Goal: Information Seeking & Learning: Learn about a topic

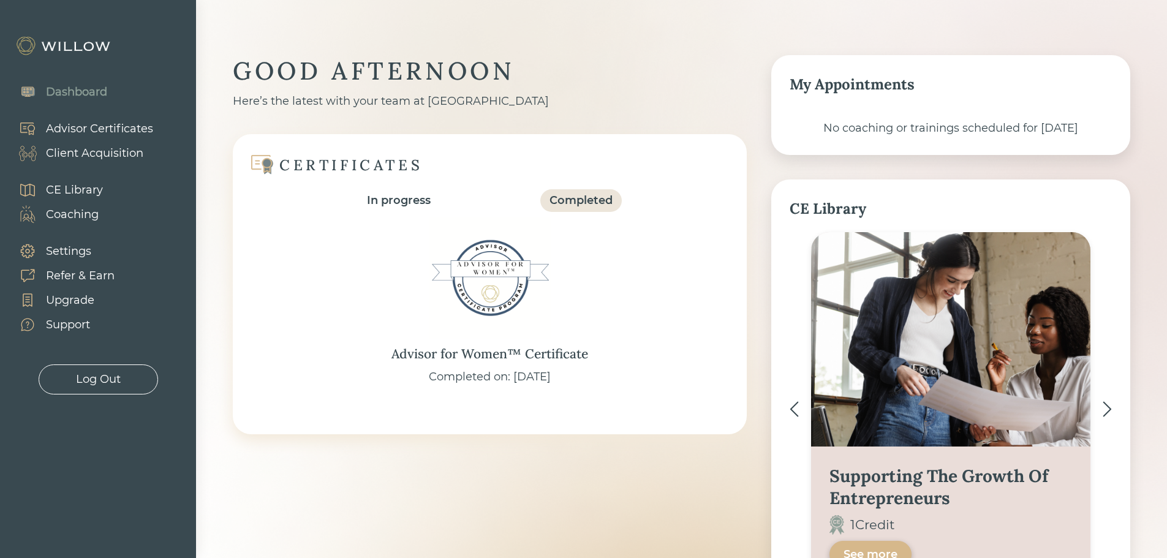
click at [84, 157] on div "Client Acquisition" at bounding box center [94, 153] width 97 height 17
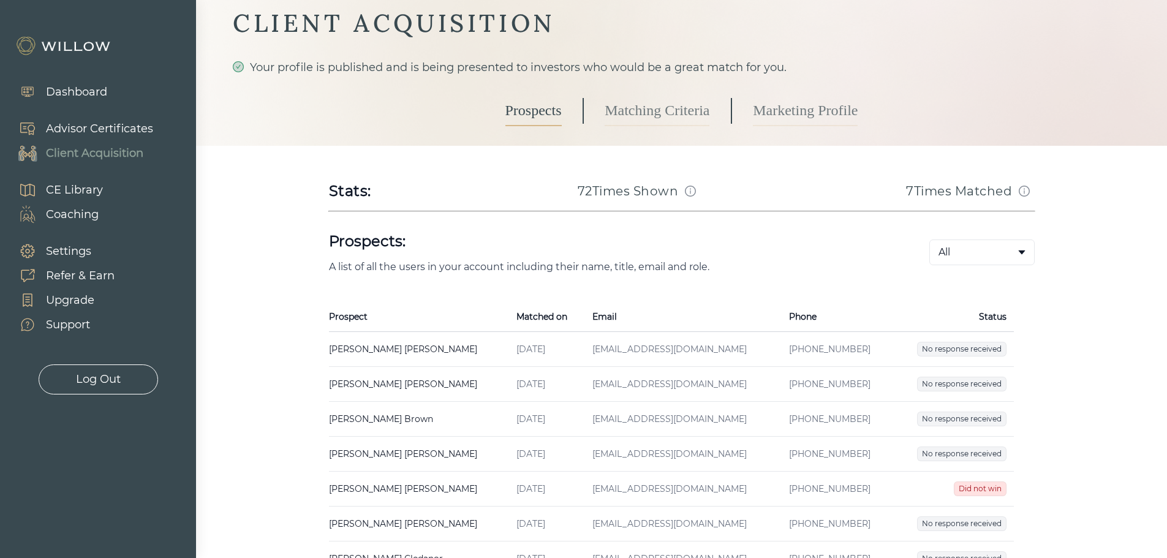
scroll to position [123, 0]
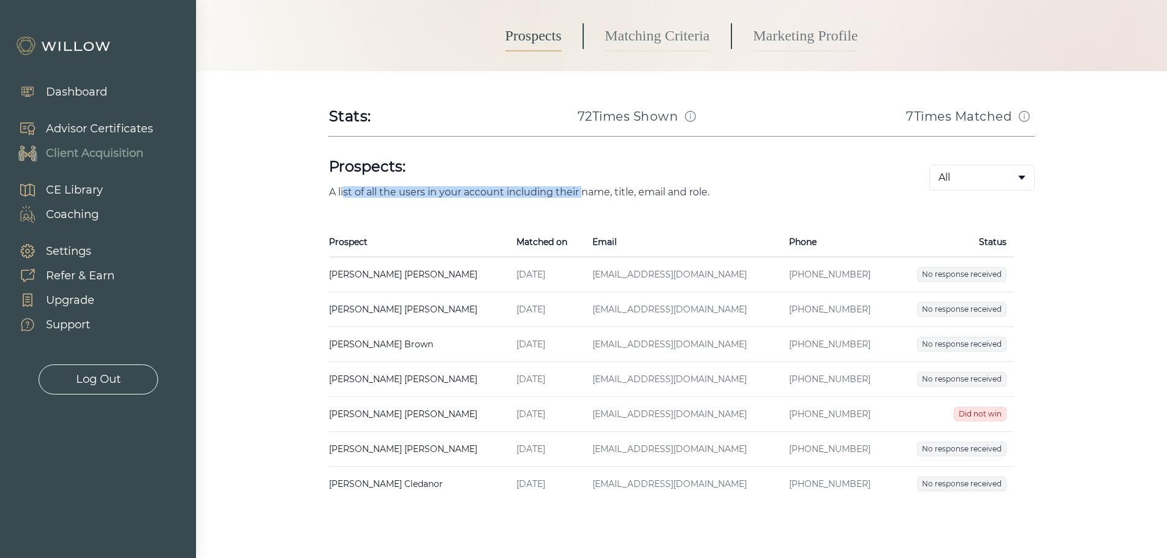
drag, startPoint x: 345, startPoint y: 195, endPoint x: 585, endPoint y: 197, distance: 240.2
click at [585, 197] on p "A list of all the users in your account including their name, title, email and …" at bounding box center [609, 192] width 561 height 12
click at [622, 271] on td "[EMAIL_ADDRESS][DOMAIN_NAME]" at bounding box center [683, 274] width 196 height 35
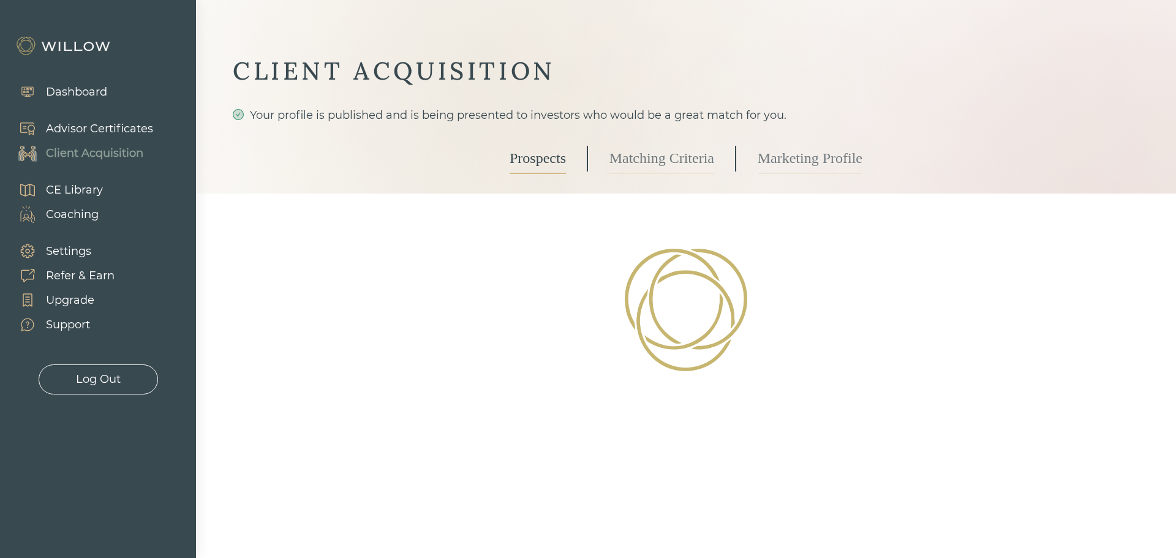
select select "2"
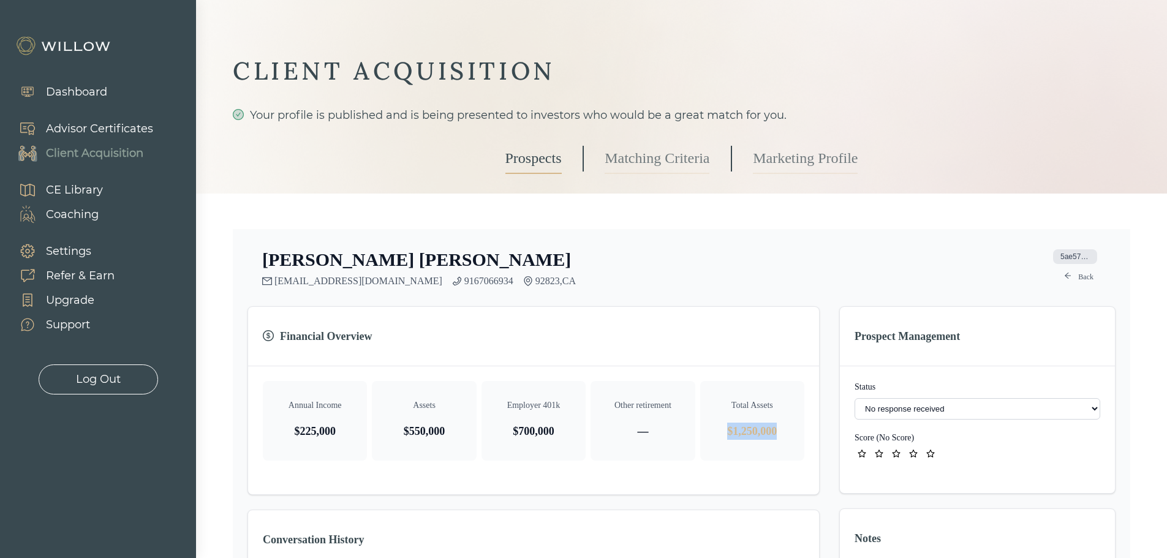
drag, startPoint x: 720, startPoint y: 439, endPoint x: 799, endPoint y: 435, distance: 79.1
click at [799, 435] on div "Total Assets $1,250,000" at bounding box center [752, 421] width 104 height 80
drag, startPoint x: 410, startPoint y: 431, endPoint x: 473, endPoint y: 433, distance: 62.5
click at [473, 433] on div "Assets $550,000" at bounding box center [424, 421] width 104 height 80
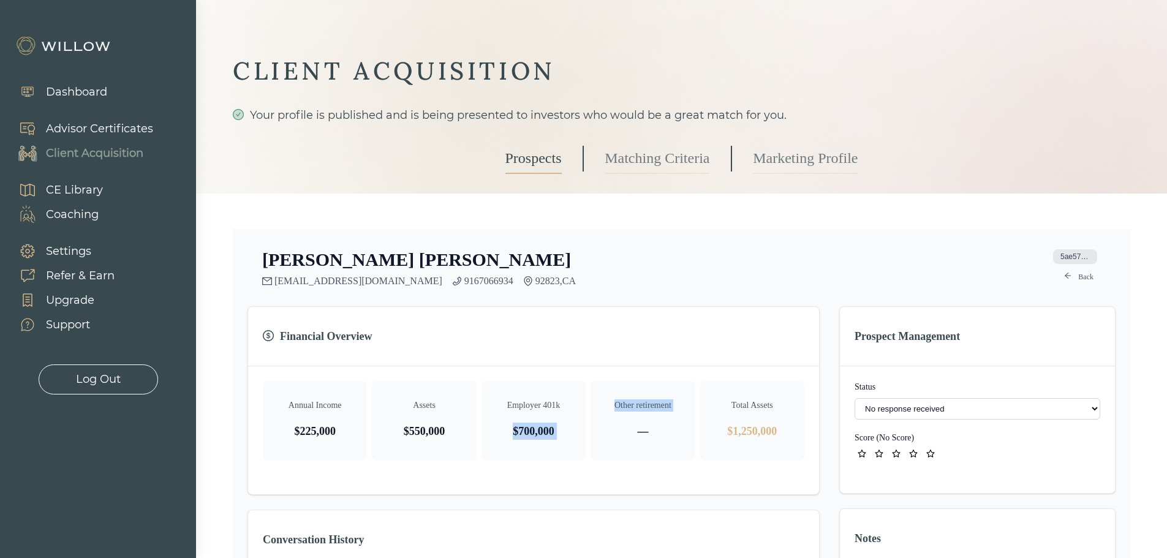
drag, startPoint x: 486, startPoint y: 433, endPoint x: 610, endPoint y: 431, distance: 123.8
click at [608, 431] on div "Annual Income $225,000 Assets $550,000 Employer 401k $700,000 Other retirement …" at bounding box center [534, 421] width 542 height 80
click at [722, 426] on p "$1,250,000" at bounding box center [752, 431] width 85 height 17
drag, startPoint x: 723, startPoint y: 426, endPoint x: 799, endPoint y: 427, distance: 76.6
click at [799, 427] on div "Total Assets $1,250,000" at bounding box center [752, 421] width 104 height 80
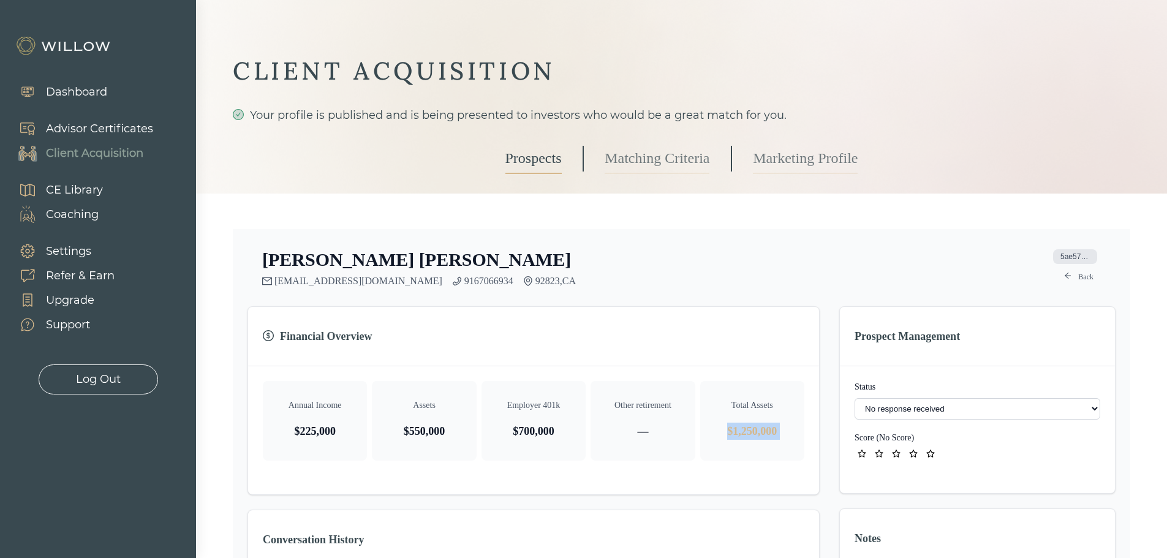
click at [791, 428] on p "$1,250,000" at bounding box center [752, 431] width 85 height 17
drag, startPoint x: 789, startPoint y: 428, endPoint x: 731, endPoint y: 428, distance: 58.2
click at [731, 428] on p "$1,250,000" at bounding box center [752, 431] width 85 height 17
click at [431, 426] on p "$550,000" at bounding box center [424, 431] width 85 height 17
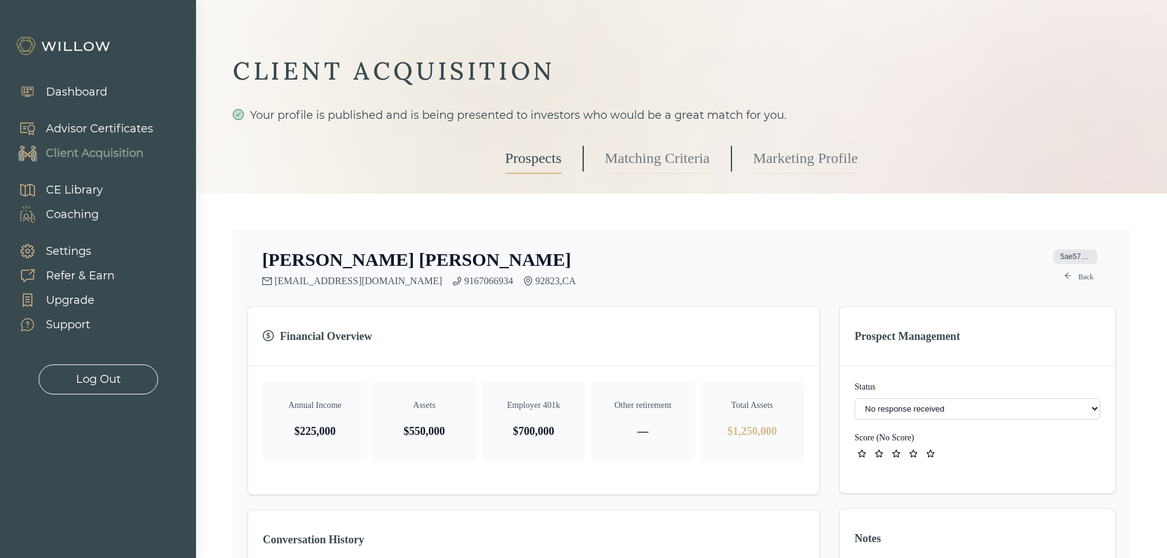
click at [531, 404] on p "Employer 401k" at bounding box center [533, 405] width 85 height 12
click at [532, 158] on link "Prospects" at bounding box center [533, 158] width 56 height 31
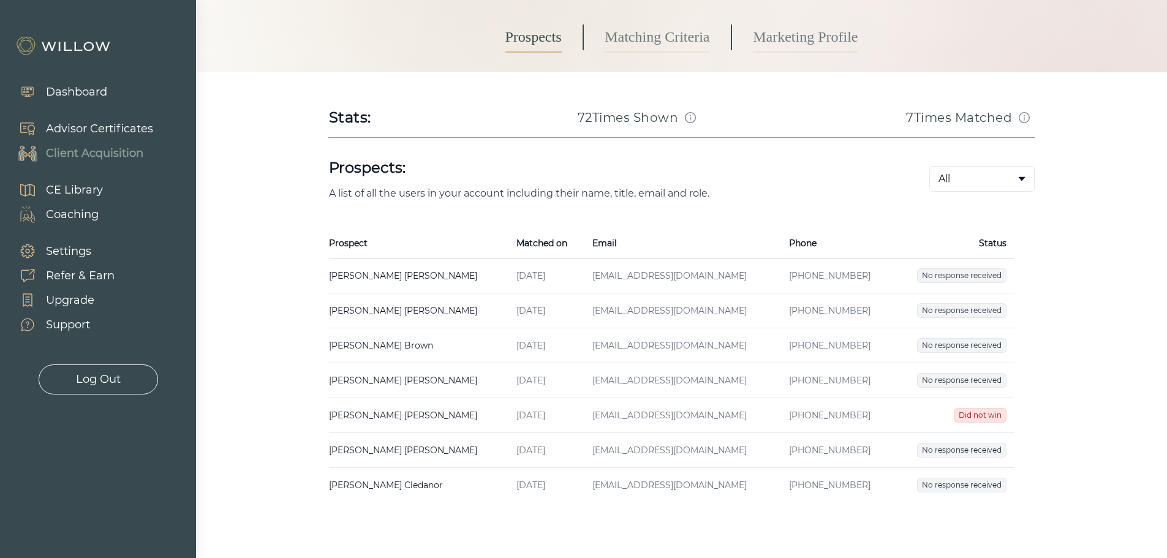
scroll to position [123, 0]
click at [367, 312] on td "Kendrick Tarlton Created on Jul 31, 2025 Email kendricktarlton30@gmail.com Phon…" at bounding box center [419, 309] width 181 height 35
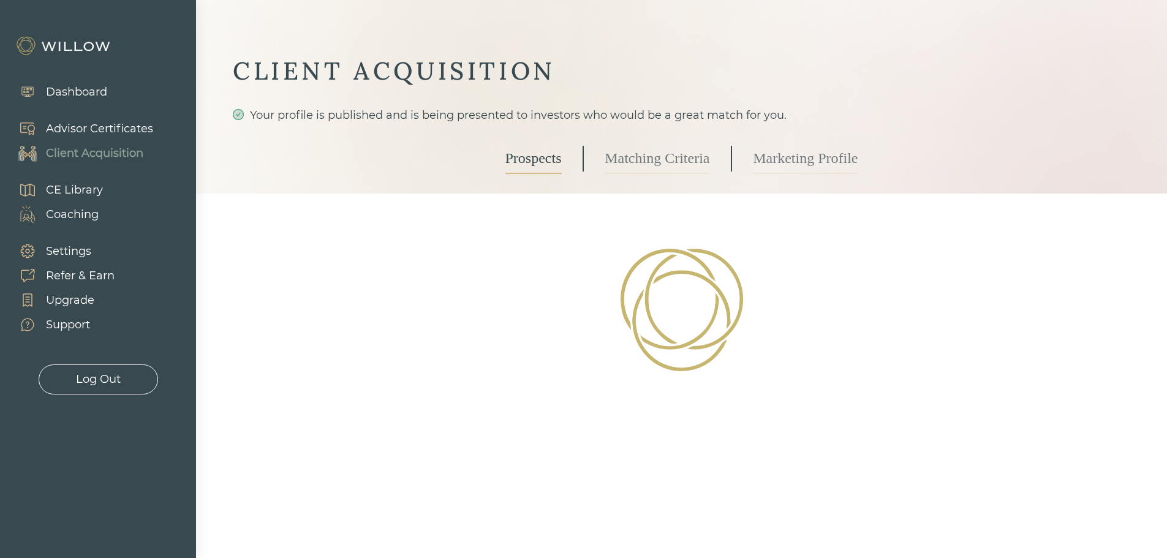
select select "2"
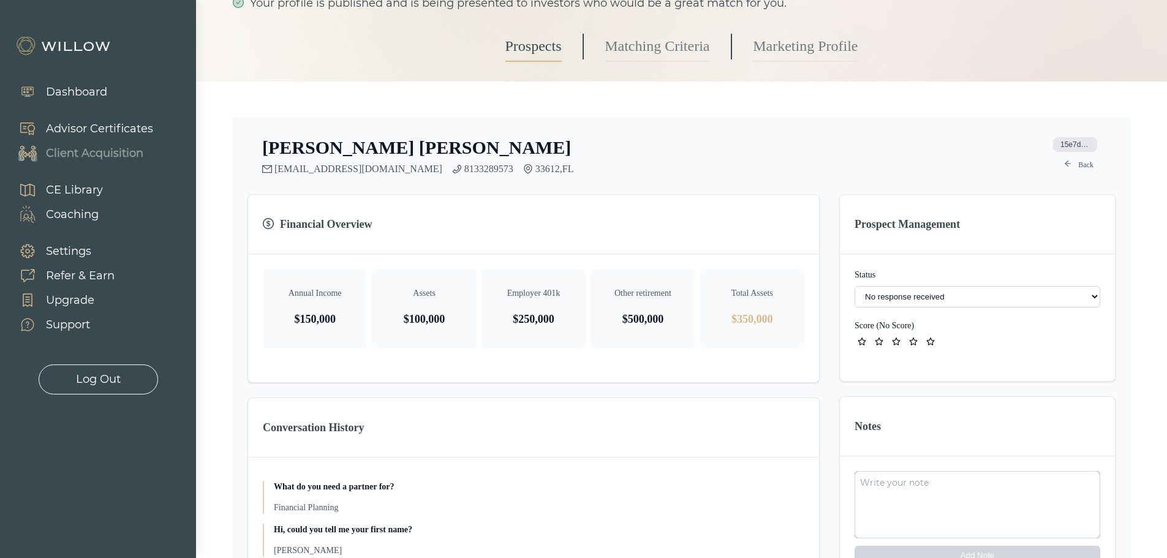
scroll to position [123, 0]
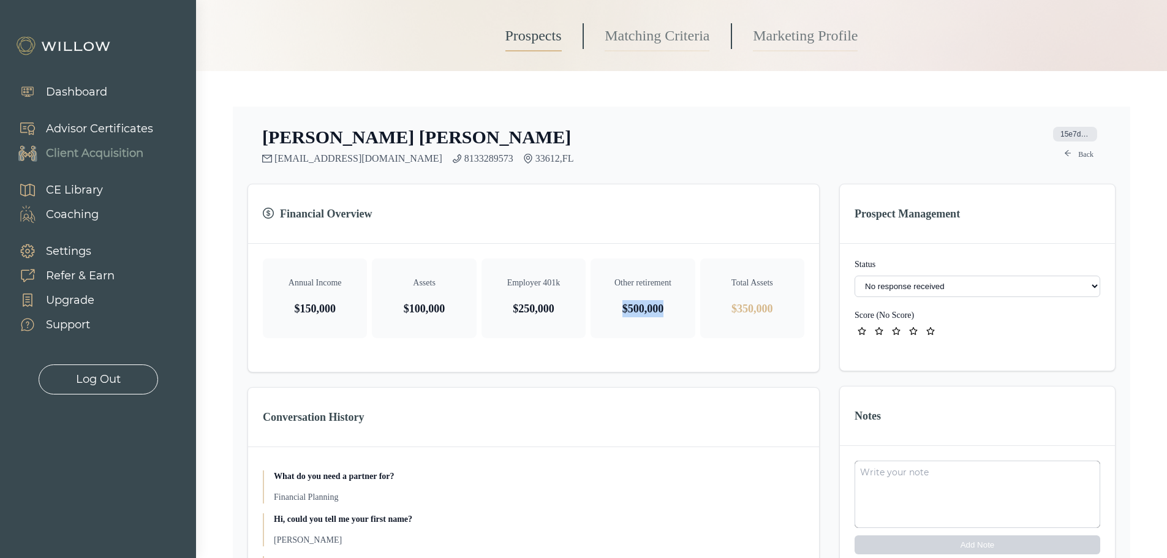
drag, startPoint x: 674, startPoint y: 312, endPoint x: 605, endPoint y: 312, distance: 69.2
click at [605, 312] on p "$500,000" at bounding box center [642, 308] width 85 height 17
drag, startPoint x: 532, startPoint y: 313, endPoint x: 463, endPoint y: 312, distance: 69.8
click at [463, 312] on div "Annual Income $150,000 Assets $100,000 Employer 401k $250,000 Other retirement …" at bounding box center [534, 299] width 542 height 80
drag, startPoint x: 423, startPoint y: 310, endPoint x: 380, endPoint y: 310, distance: 42.9
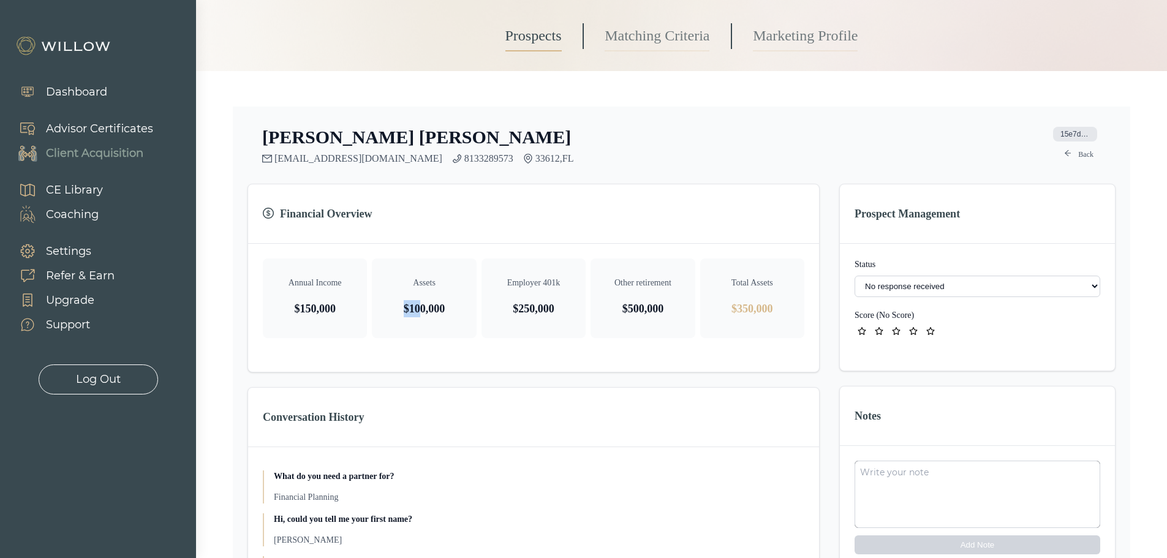
click at [380, 310] on div "Assets $100,000" at bounding box center [424, 299] width 104 height 80
click at [642, 312] on p "$500,000" at bounding box center [642, 308] width 85 height 17
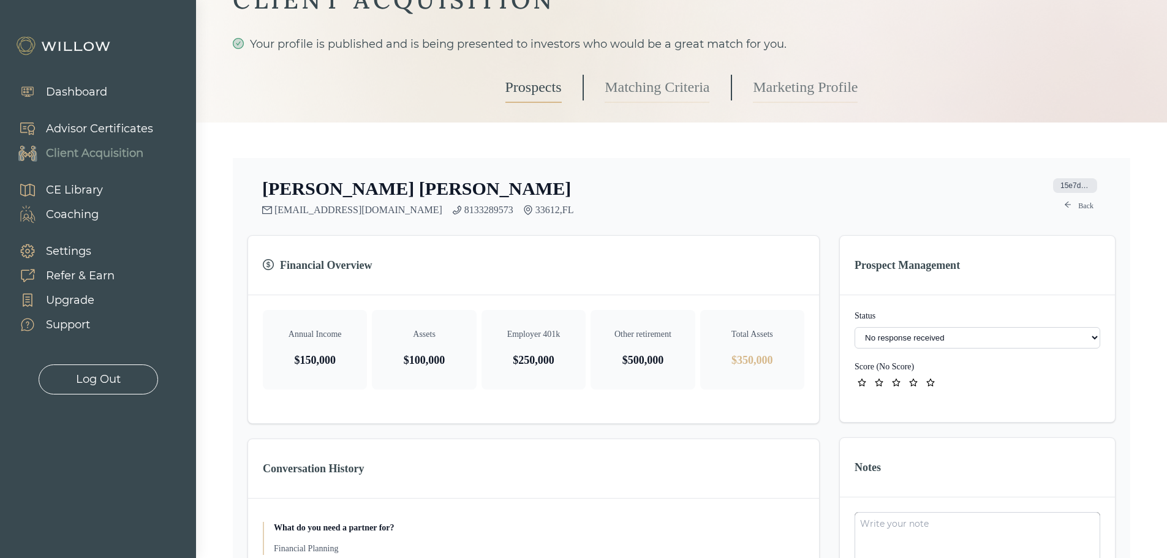
scroll to position [61, 0]
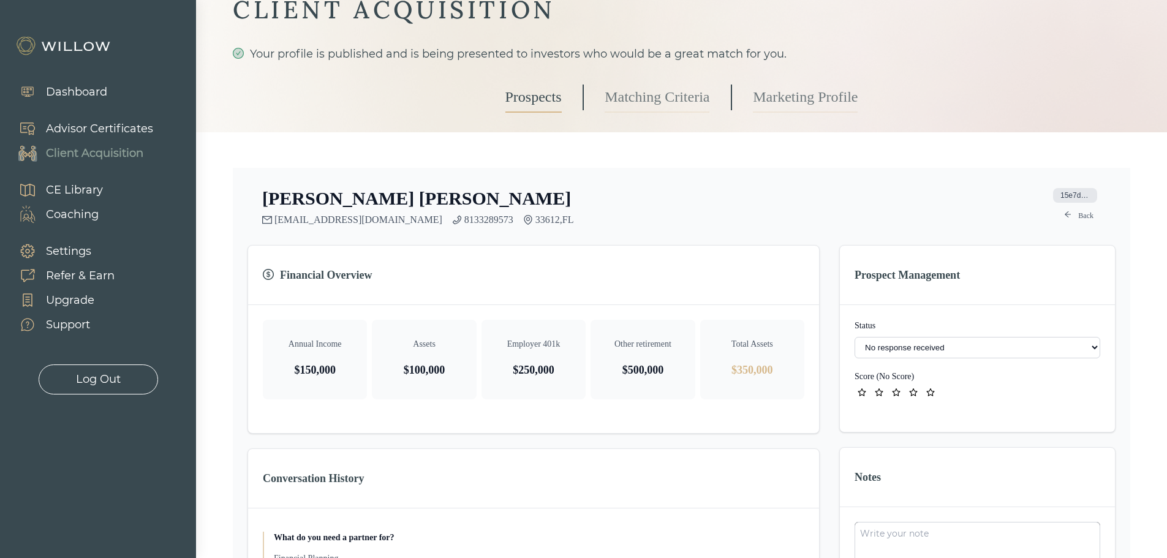
click at [544, 107] on link "Prospects" at bounding box center [533, 97] width 56 height 31
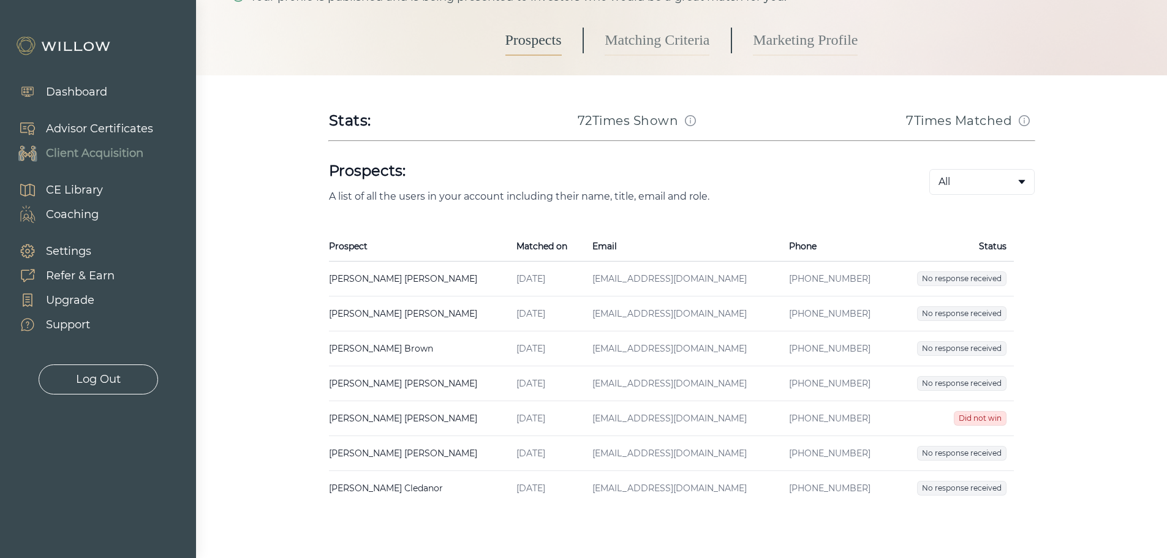
scroll to position [123, 0]
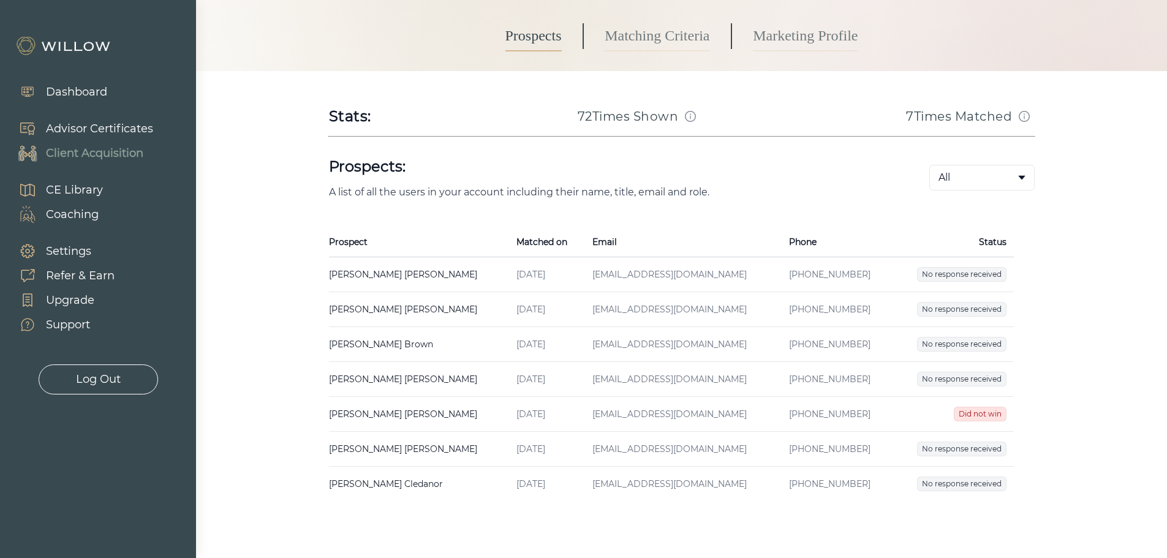
click at [363, 352] on td "Steve Brown Created on Jul 08, 2025 Email scb1502@gmail.com Phone (650)-670-7596" at bounding box center [419, 344] width 181 height 35
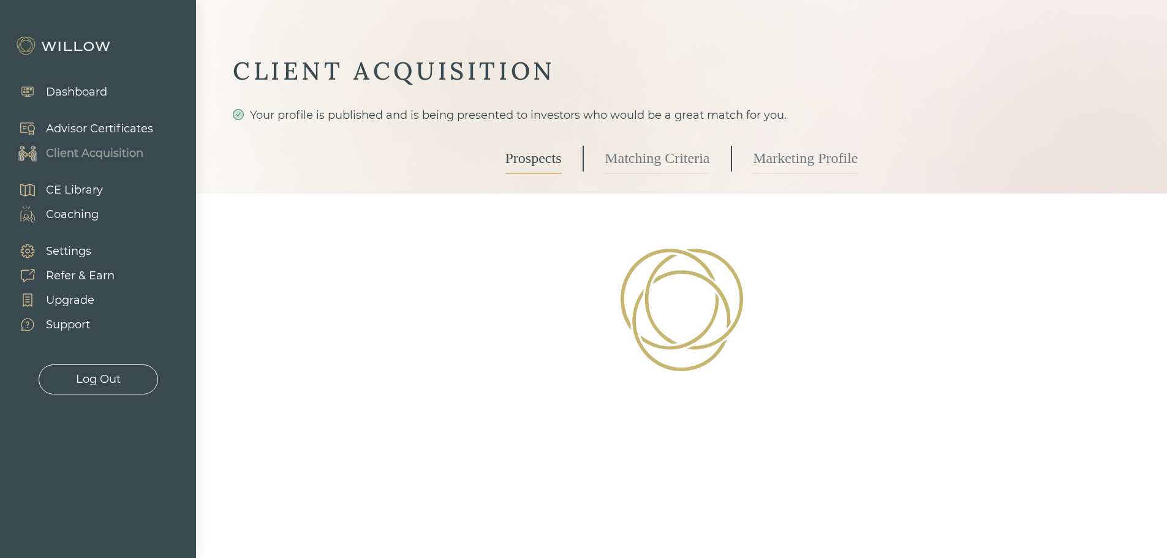
select select "2"
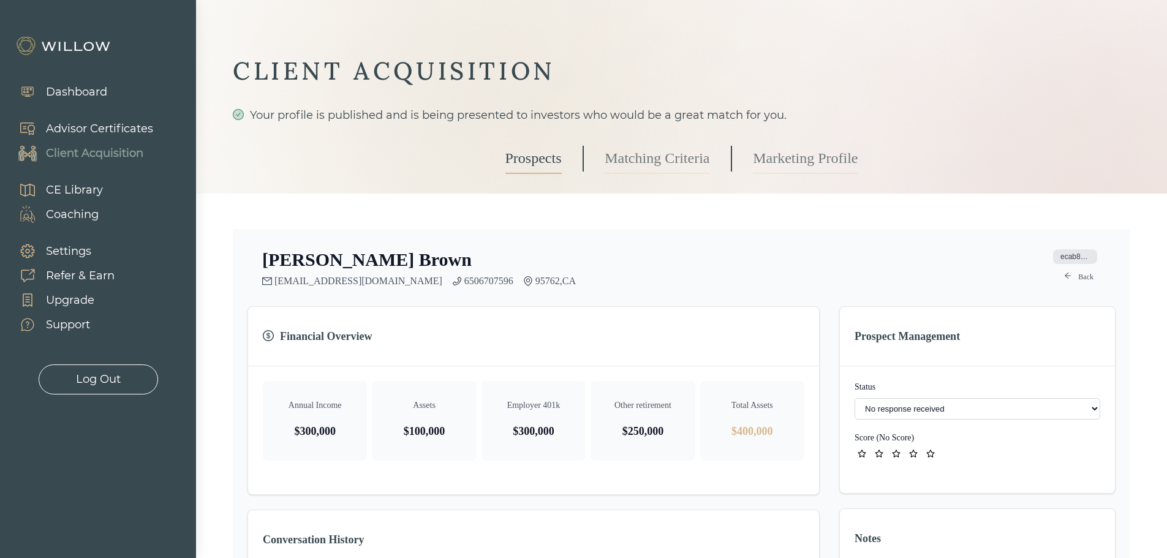
click at [538, 161] on link "Prospects" at bounding box center [533, 158] width 56 height 31
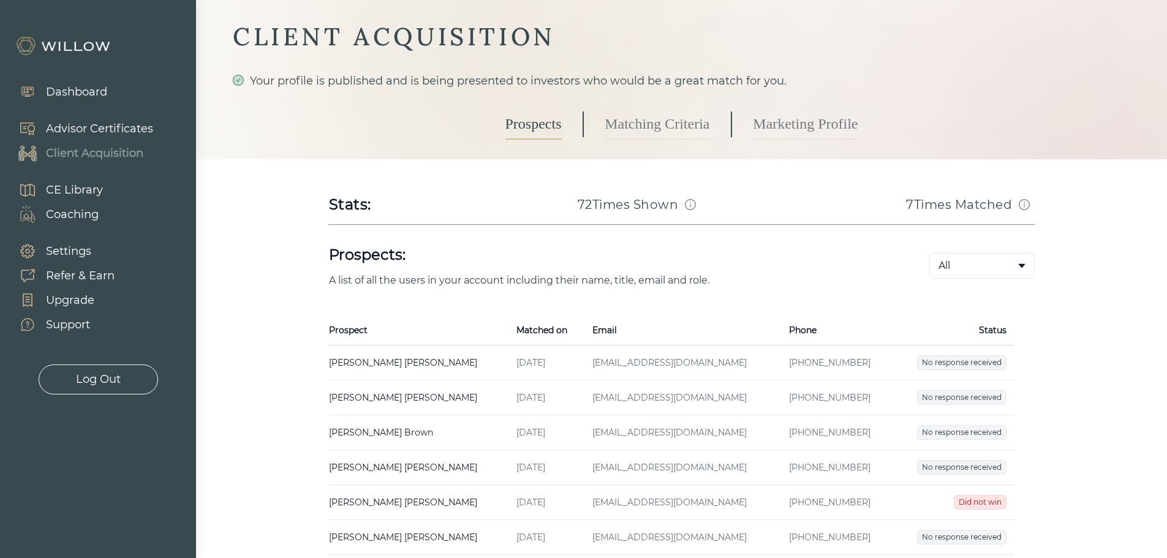
scroll to position [61, 0]
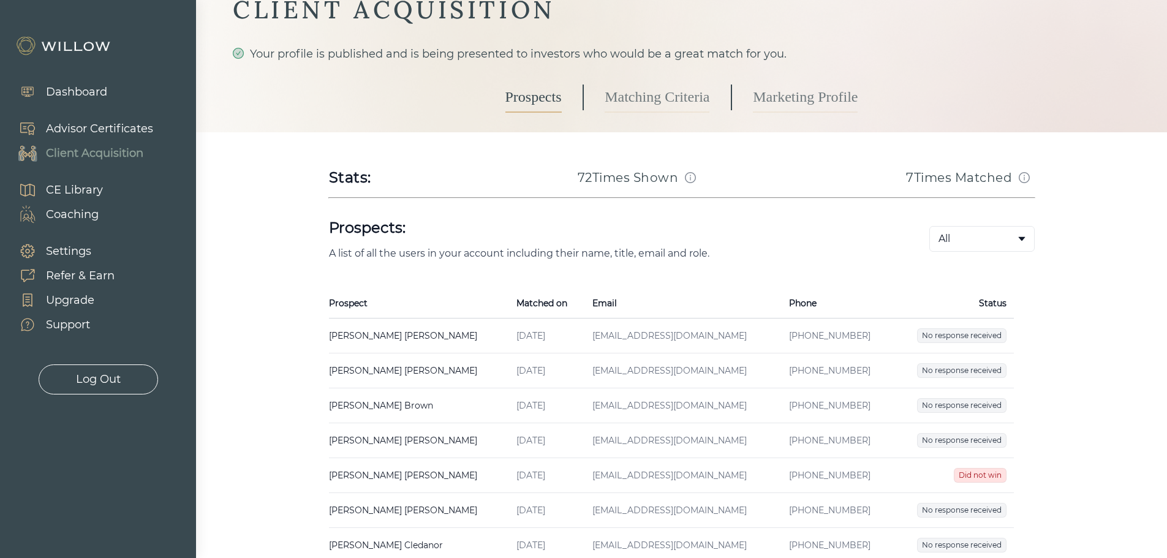
click at [404, 442] on td "Dion Moore Created on Jun 26, 2025 Email dion.e.moore63@gmail.com Phone (309)-6…" at bounding box center [419, 440] width 181 height 35
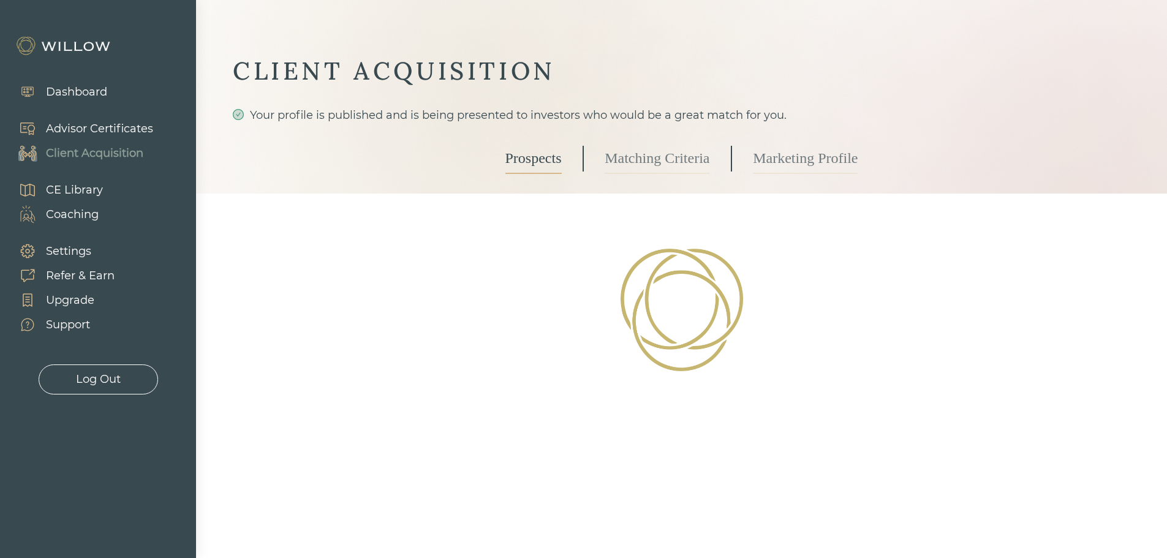
select select "2"
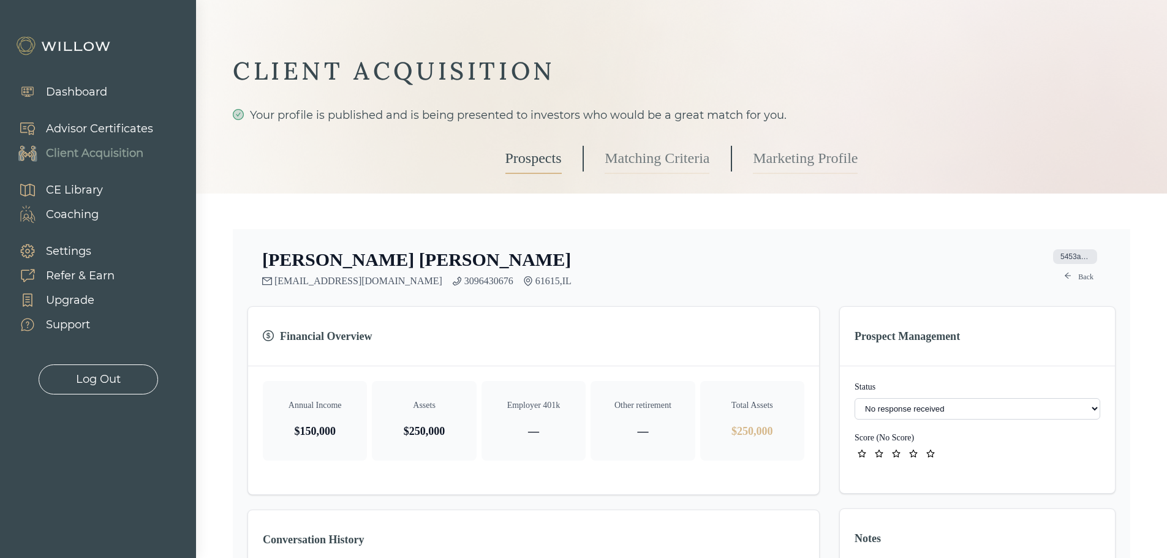
click at [521, 157] on link "Prospects" at bounding box center [533, 158] width 56 height 31
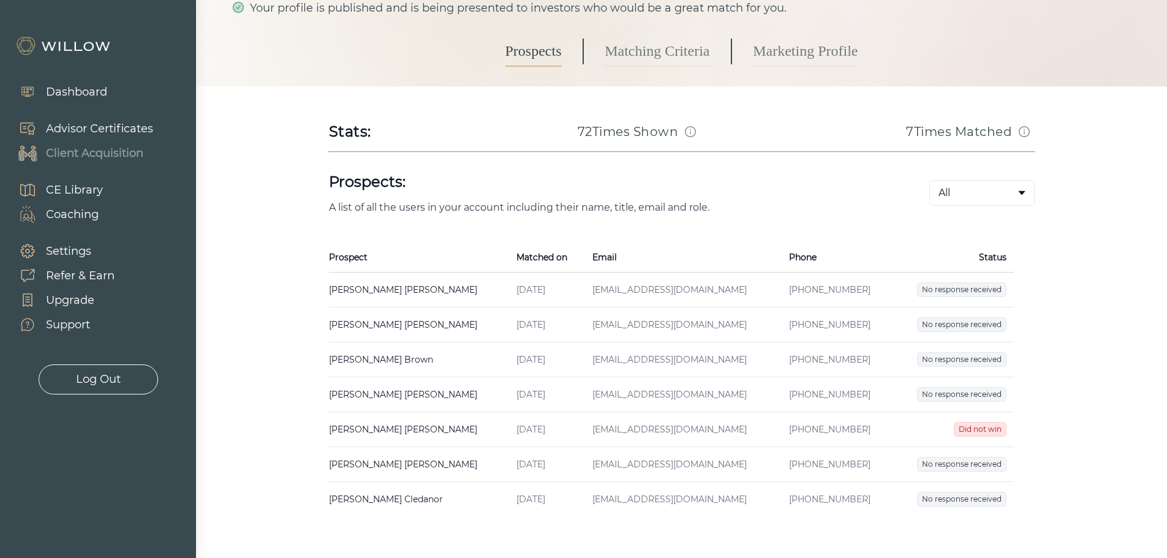
scroll to position [123, 0]
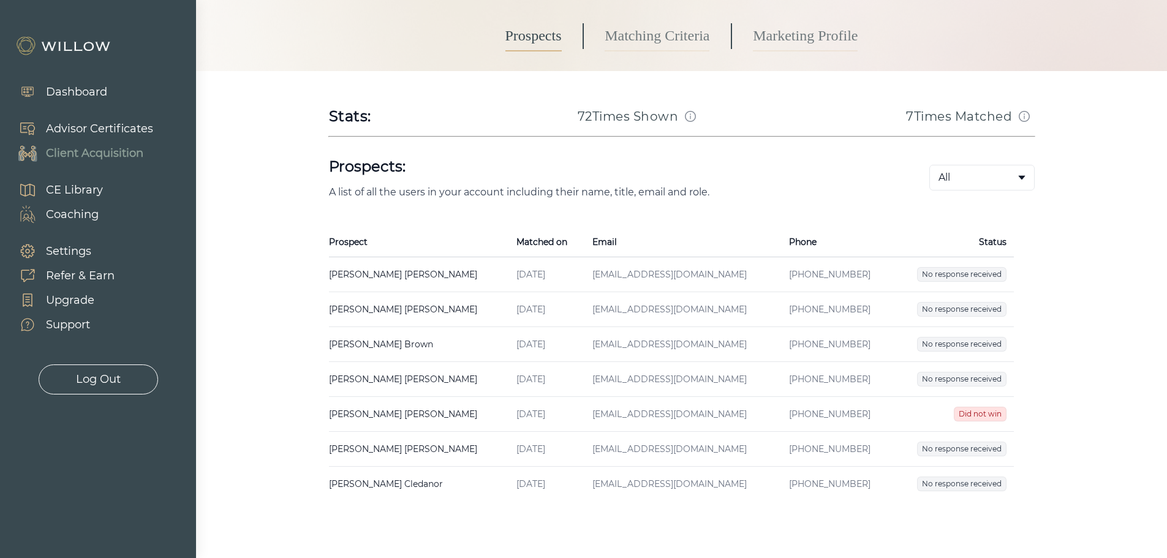
click at [353, 420] on td "Wendy Murphy Created on Jun 11, 2025 Email swmurphy65@comcast.net Phone (781)-7…" at bounding box center [419, 414] width 181 height 35
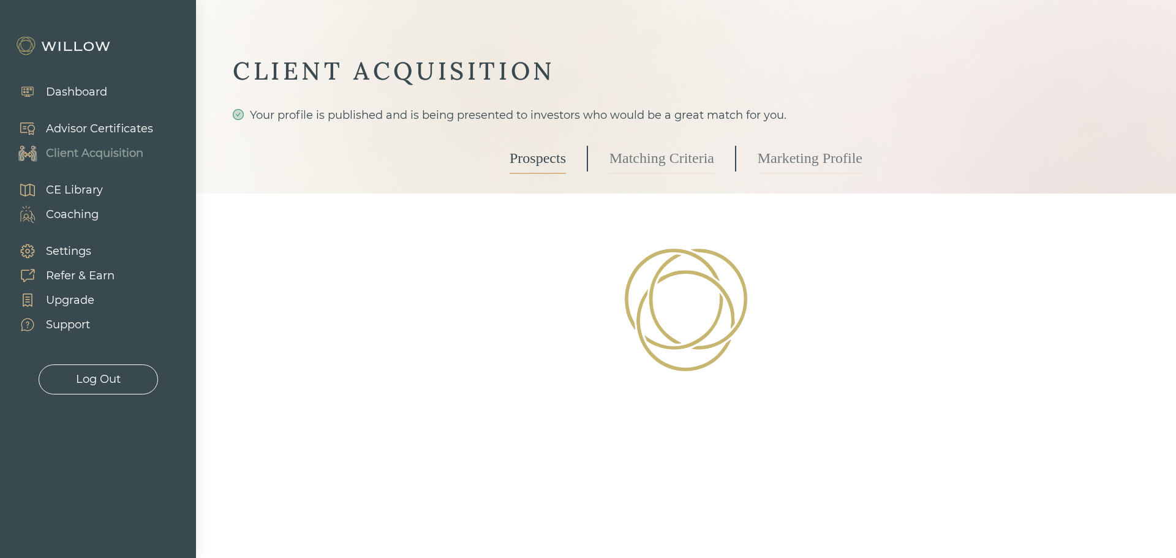
select select "10"
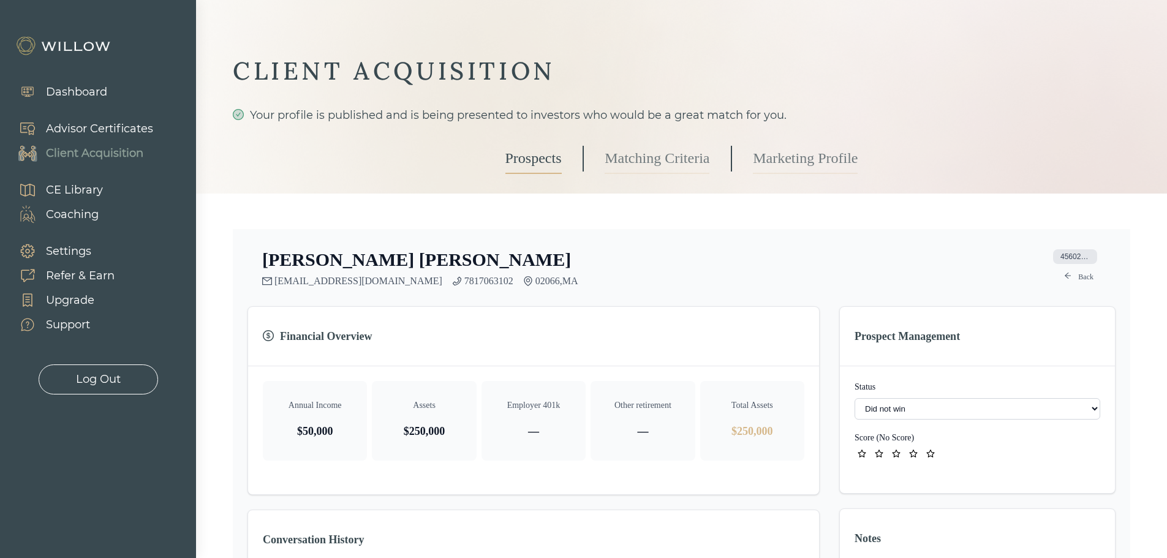
click at [526, 168] on link "Prospects" at bounding box center [533, 158] width 56 height 31
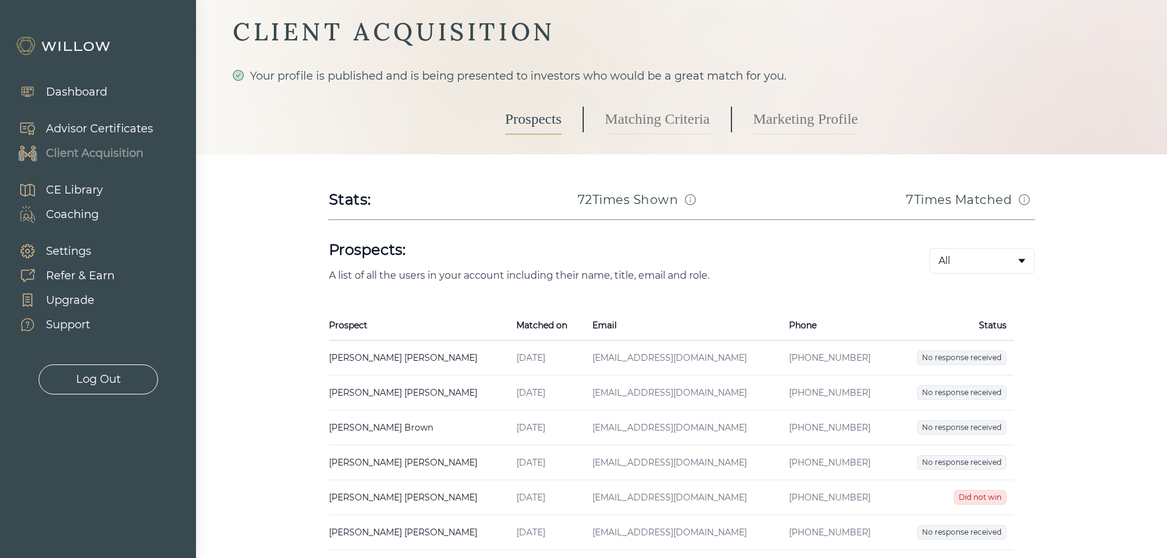
scroll to position [164, 0]
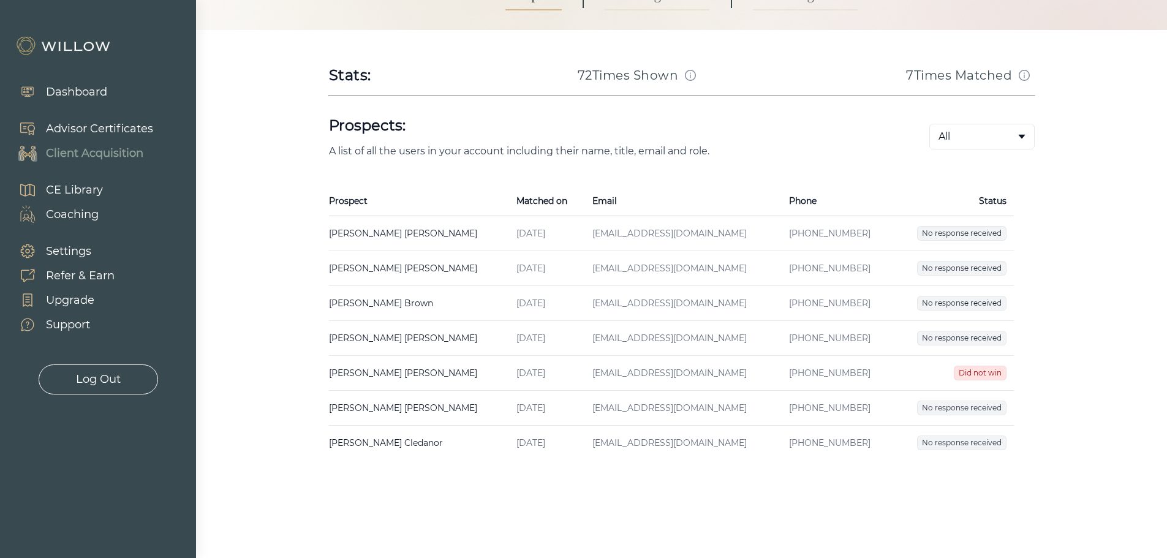
click at [425, 412] on td "Meg Ryan Created on Apr 30, 2025 Email megmelindaryan@gmail.com Phone (917)-361…" at bounding box center [419, 408] width 181 height 35
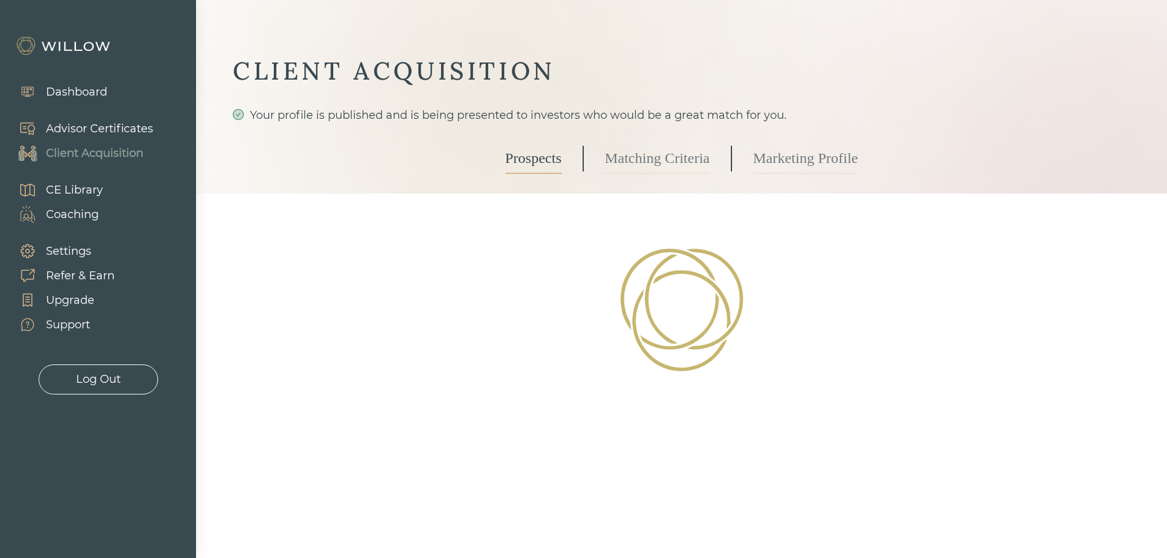
select select "2"
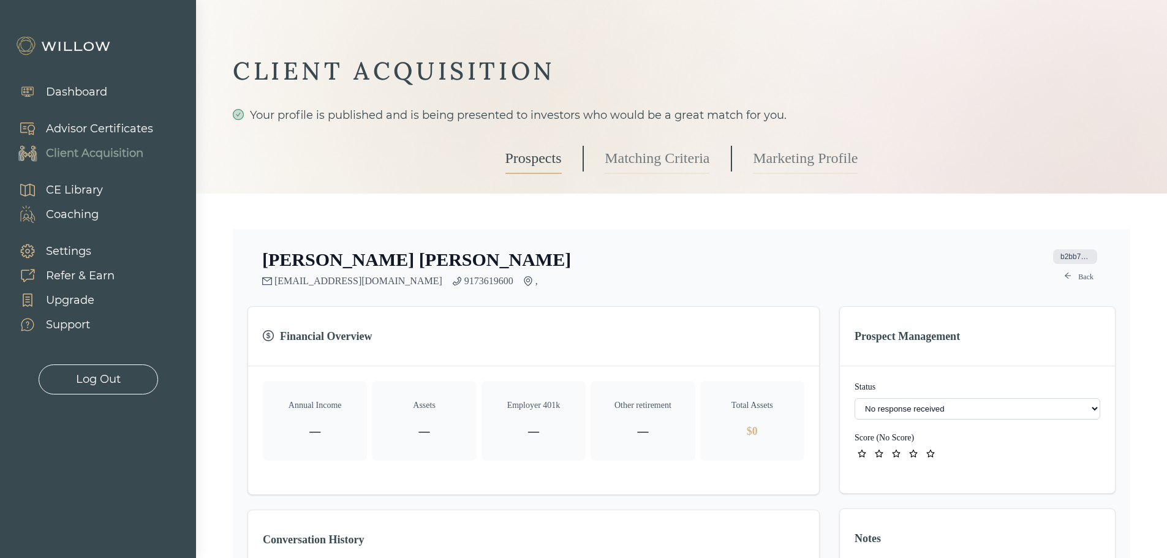
click at [571, 157] on div "Prospects Matching Criteria Marketing Profile" at bounding box center [681, 159] width 353 height 70
click at [562, 157] on div "Prospects Matching Criteria Marketing Profile" at bounding box center [681, 159] width 353 height 70
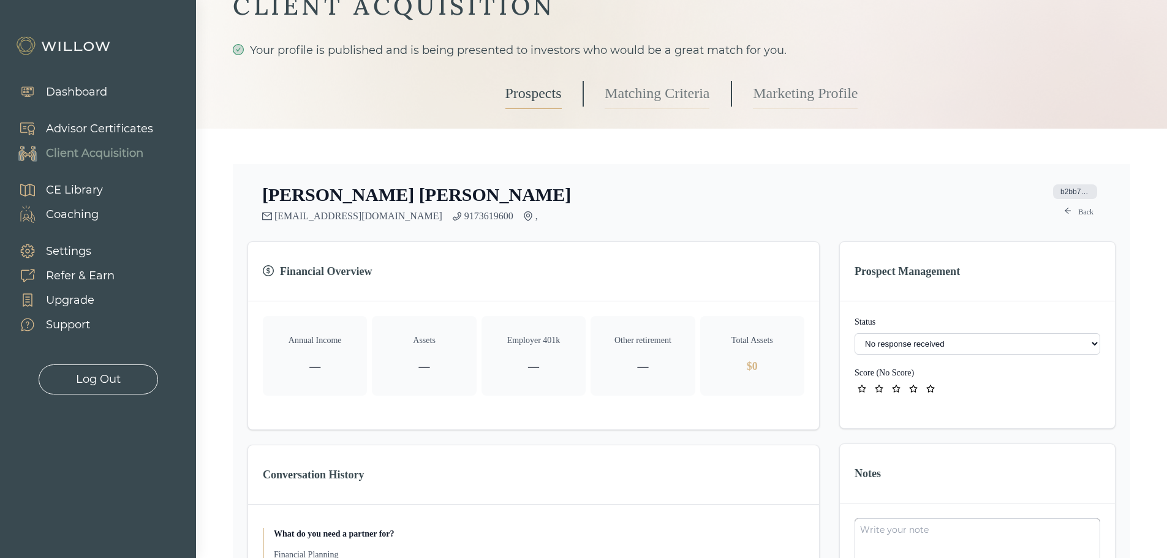
scroll to position [61, 0]
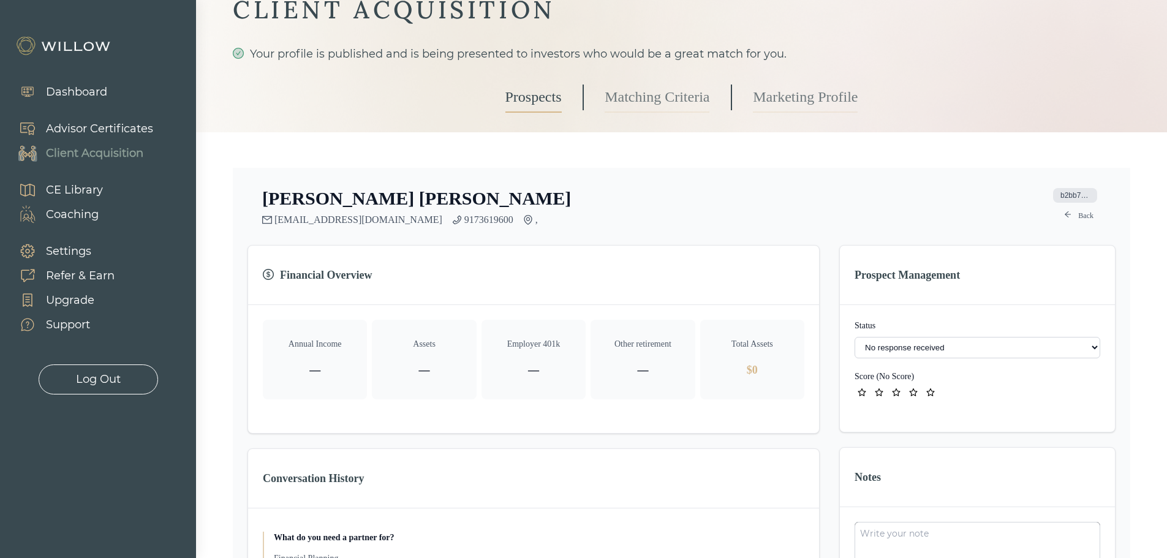
click at [538, 100] on link "Prospects" at bounding box center [533, 97] width 56 height 31
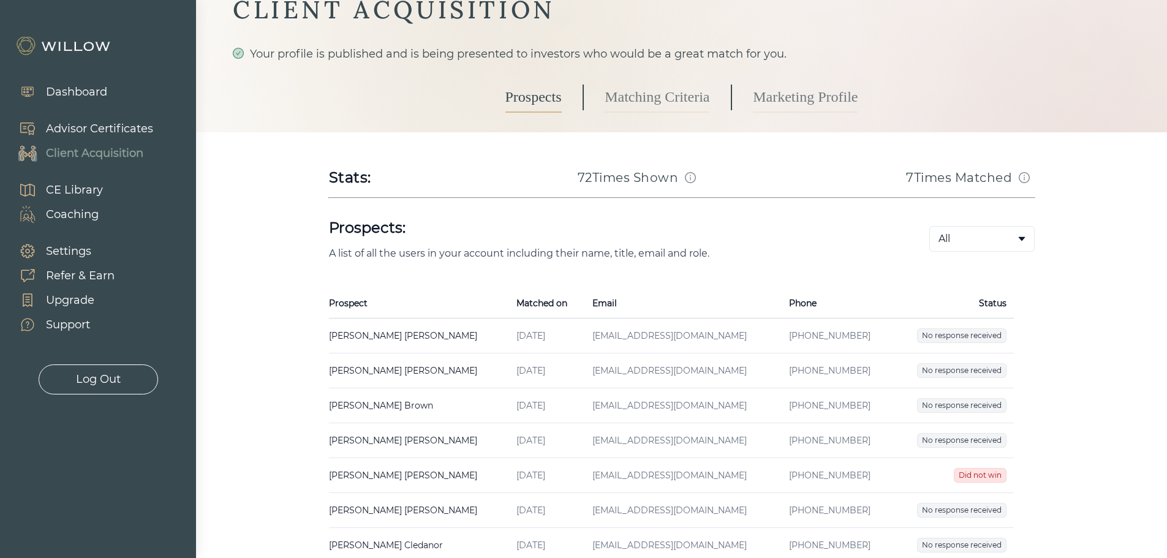
scroll to position [164, 0]
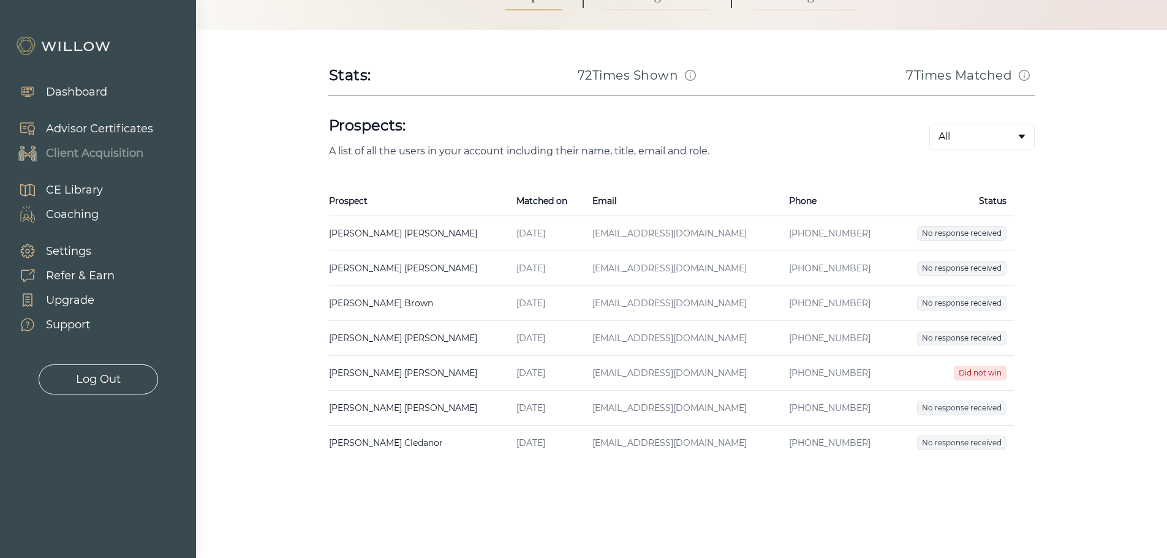
click at [425, 442] on td "Bwonsley Cledanor Created on Apr 16, 2025 Email bwonsleycledanor282@gmail.com P…" at bounding box center [419, 443] width 181 height 35
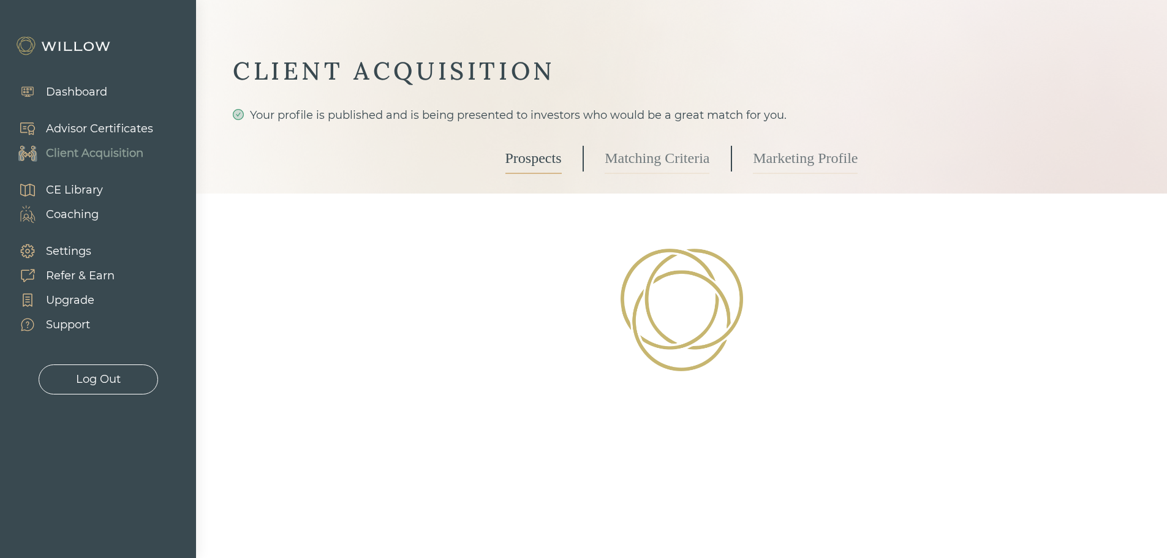
select select "2"
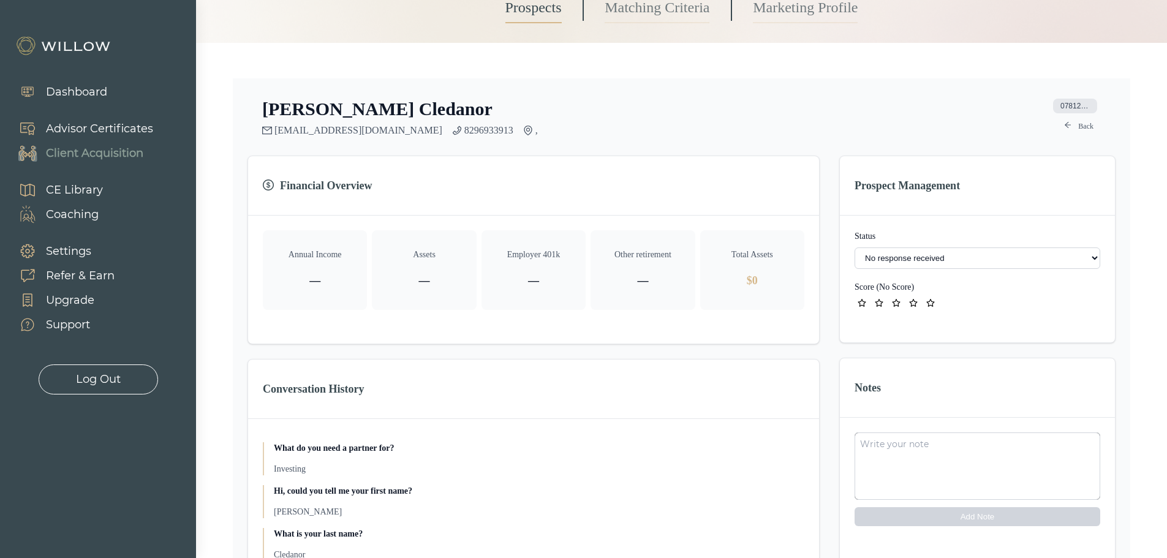
scroll to position [123, 0]
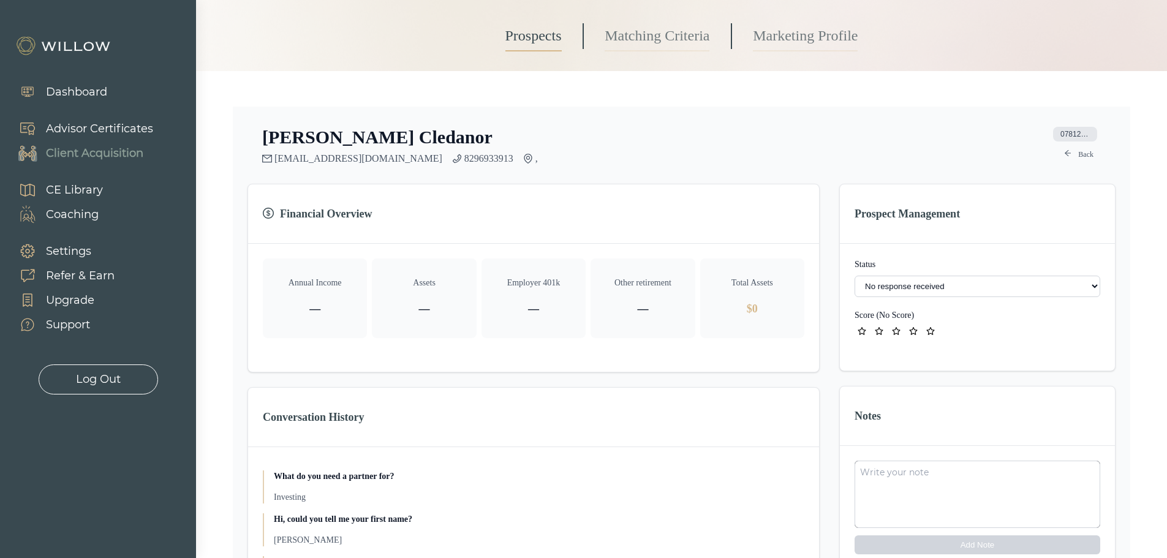
click at [1076, 153] on link "Back" at bounding box center [1079, 154] width 44 height 15
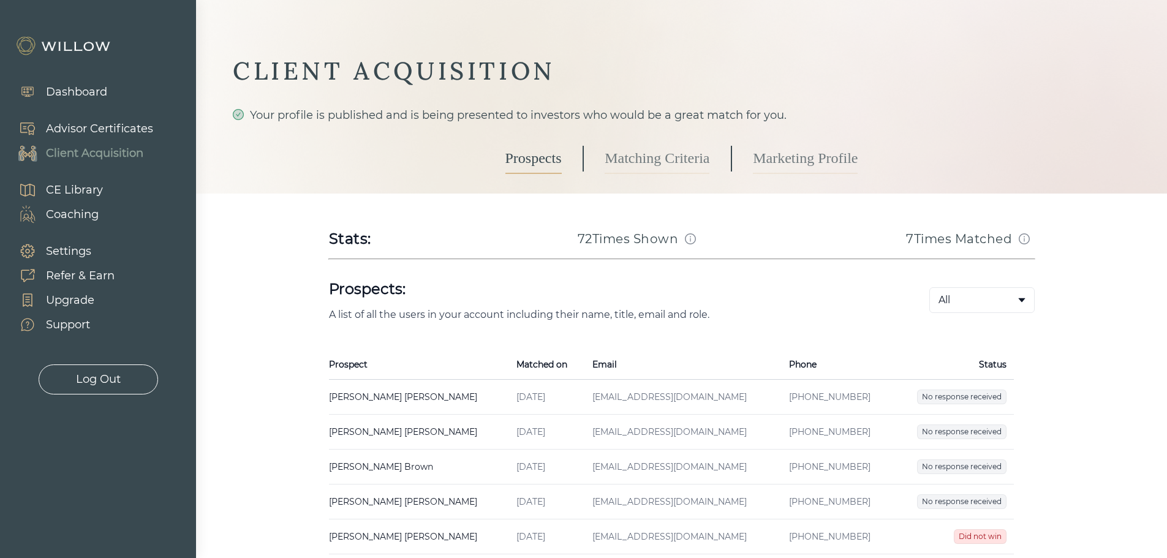
click at [816, 167] on link "Marketing Profile" at bounding box center [805, 158] width 105 height 31
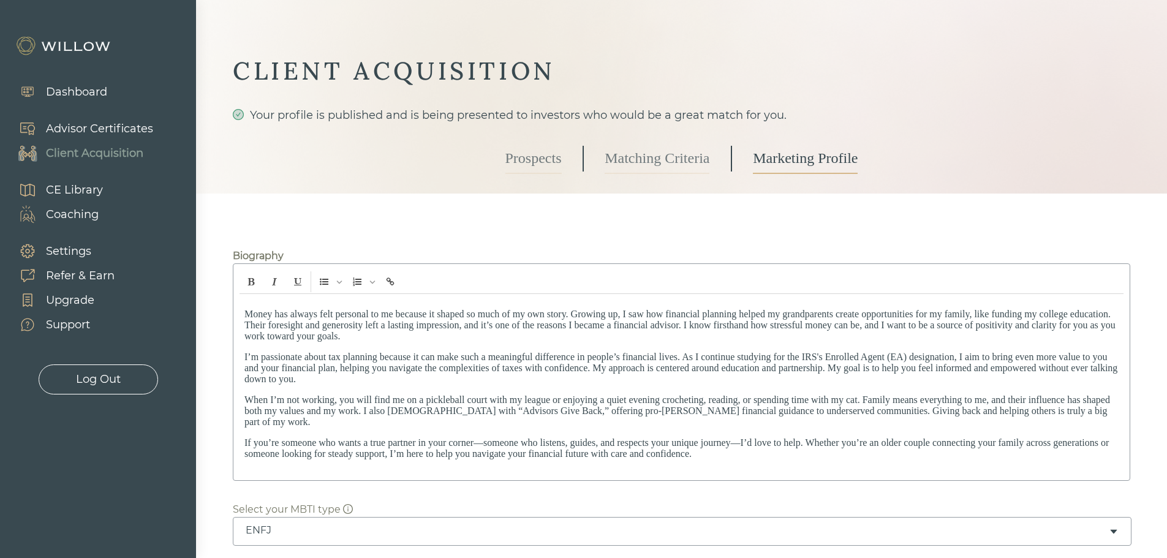
click at [645, 165] on link "Matching Criteria" at bounding box center [657, 158] width 105 height 31
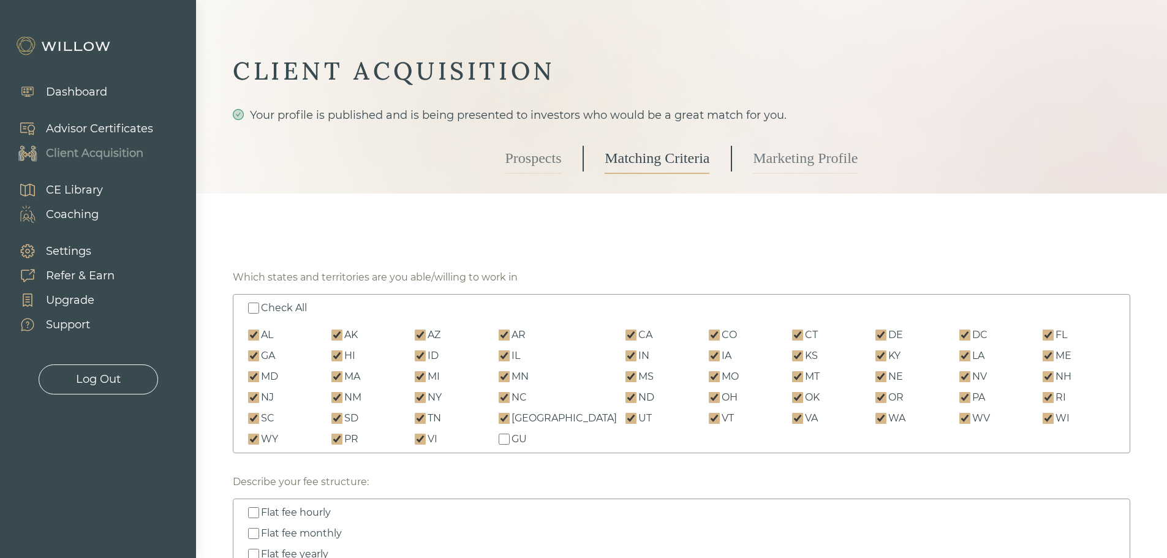
click at [554, 168] on link "Prospects" at bounding box center [533, 158] width 56 height 31
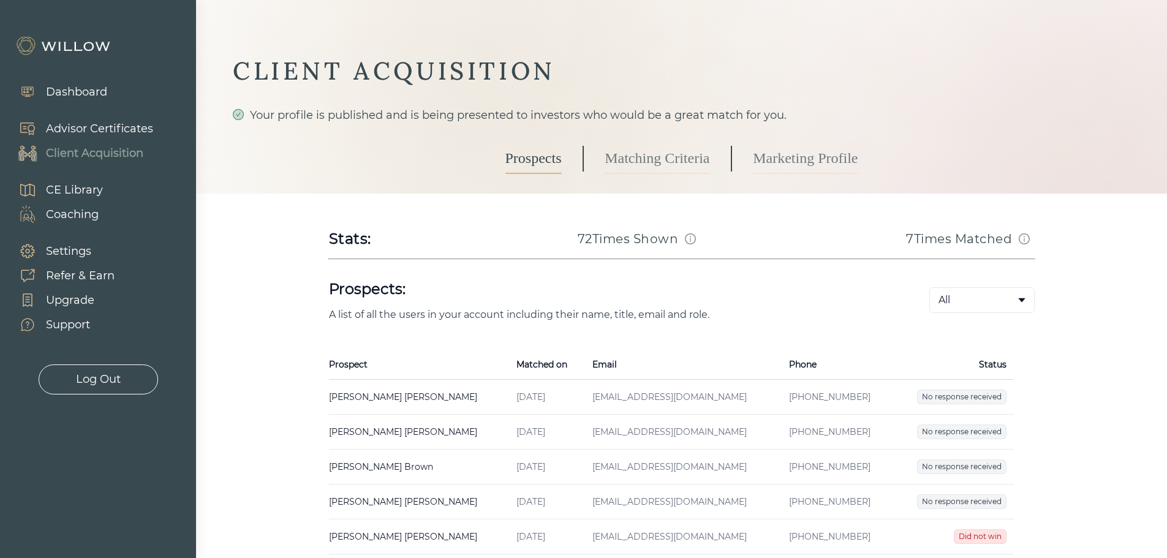
click at [692, 243] on icon "info-circle" at bounding box center [690, 238] width 11 height 11
click at [692, 241] on icon "info-circle" at bounding box center [690, 238] width 11 height 11
click at [686, 236] on icon "info-circle" at bounding box center [690, 238] width 11 height 11
click at [675, 238] on h3 "72 Times Shown" at bounding box center [628, 238] width 101 height 17
drag, startPoint x: 461, startPoint y: 315, endPoint x: 875, endPoint y: 320, distance: 414.1
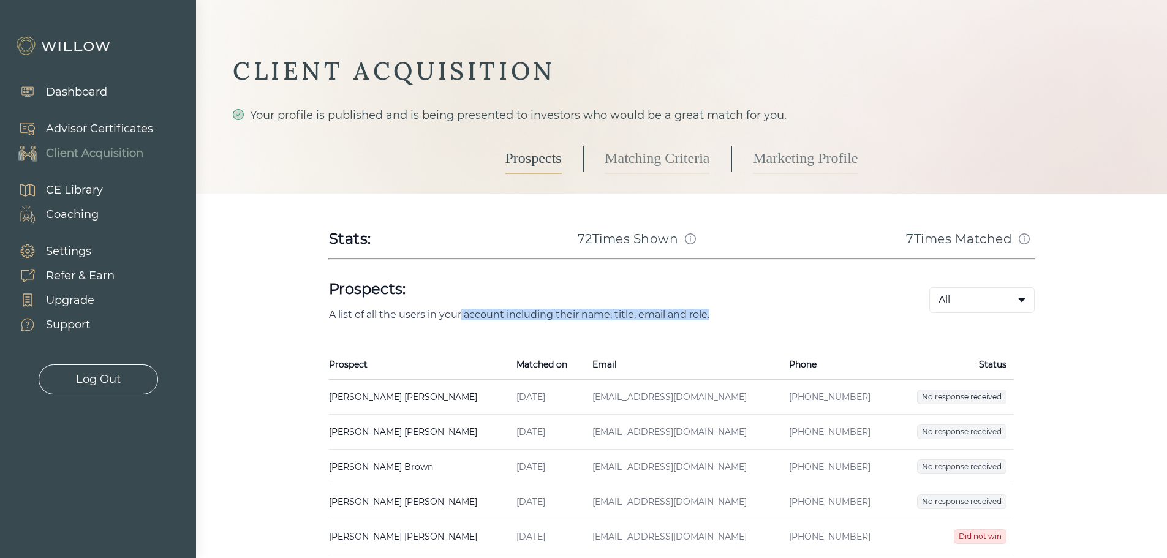
click at [875, 320] on p "A list of all the users in your account including their name, title, email and …" at bounding box center [609, 315] width 561 height 12
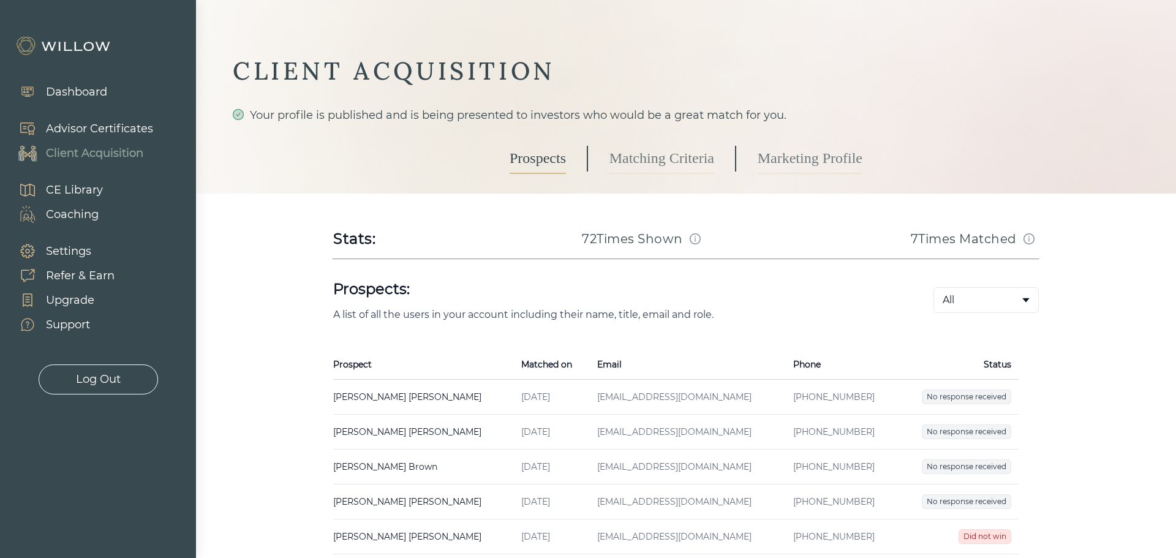
click at [1014, 298] on body "Dashboard Advisor Certificates Client Acquisition CE Library Coaching Settings …" at bounding box center [588, 279] width 1176 height 558
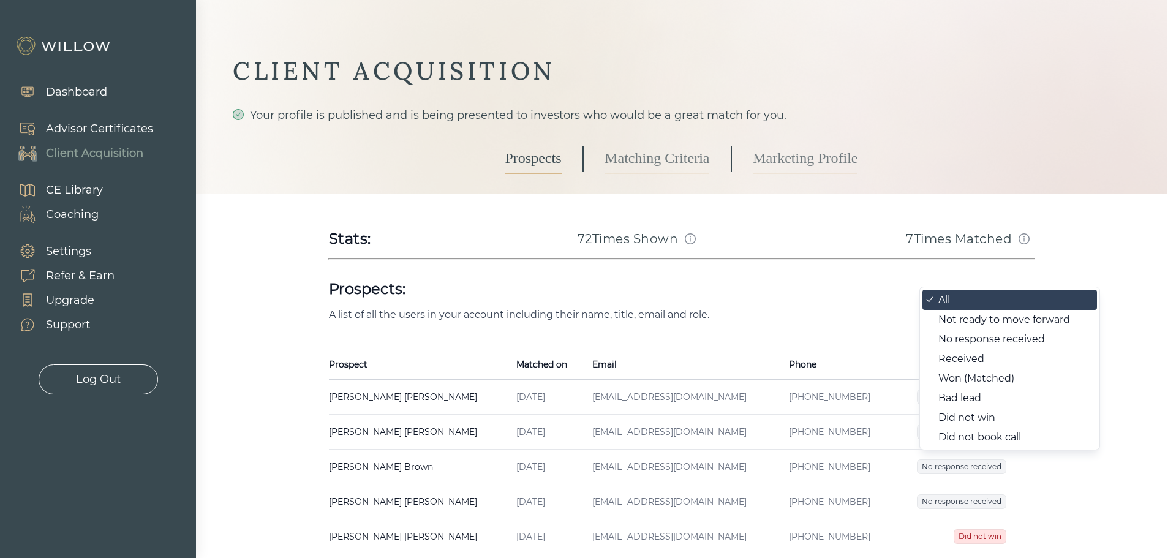
click at [1014, 298] on div "All" at bounding box center [1005, 300] width 132 height 10
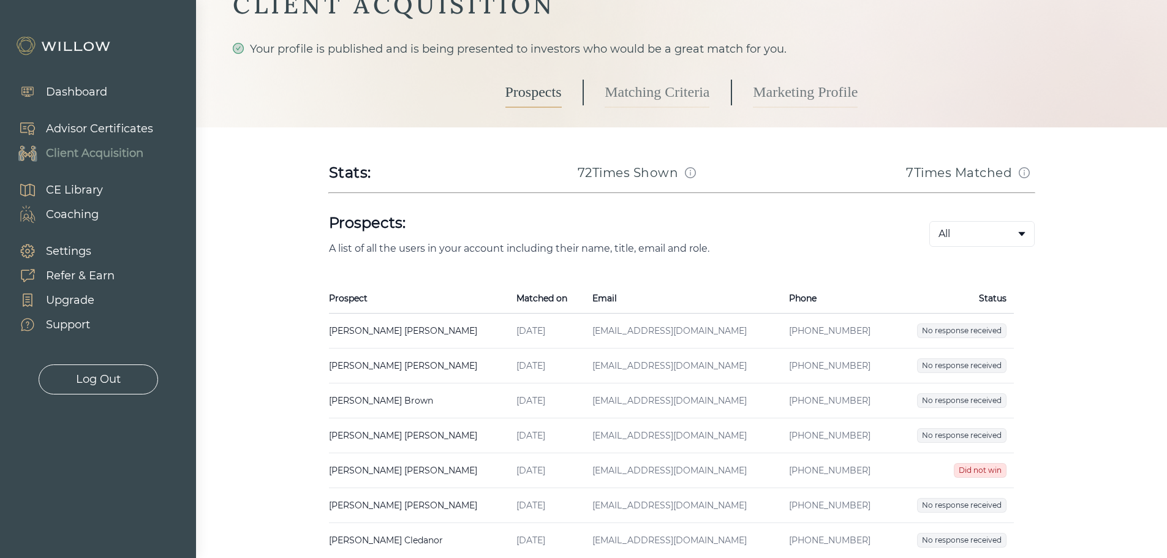
scroll to position [164, 0]
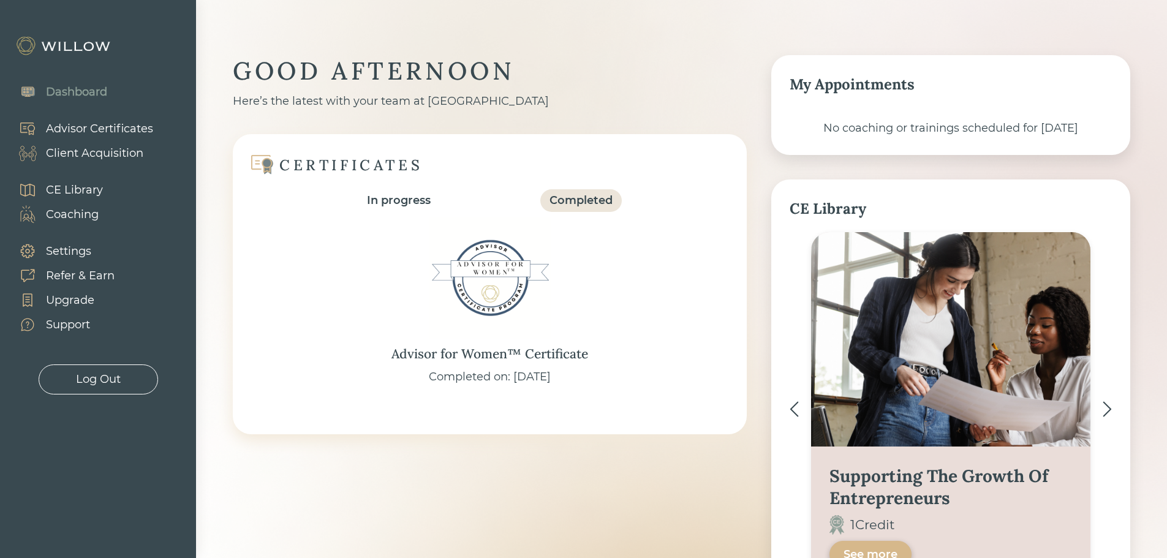
click at [132, 155] on div "Client Acquisition" at bounding box center [94, 153] width 97 height 17
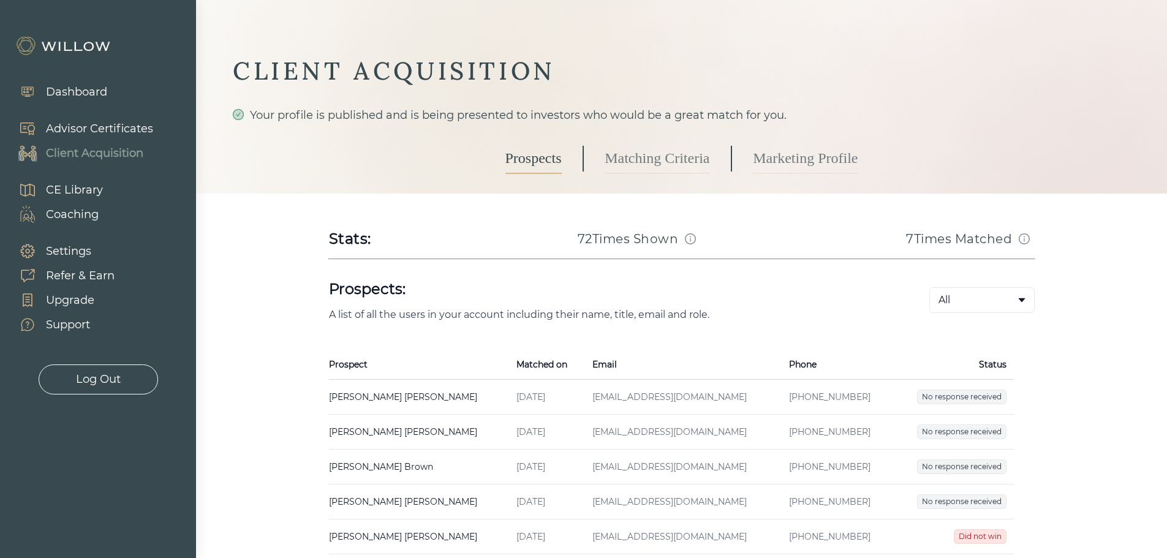
scroll to position [61, 0]
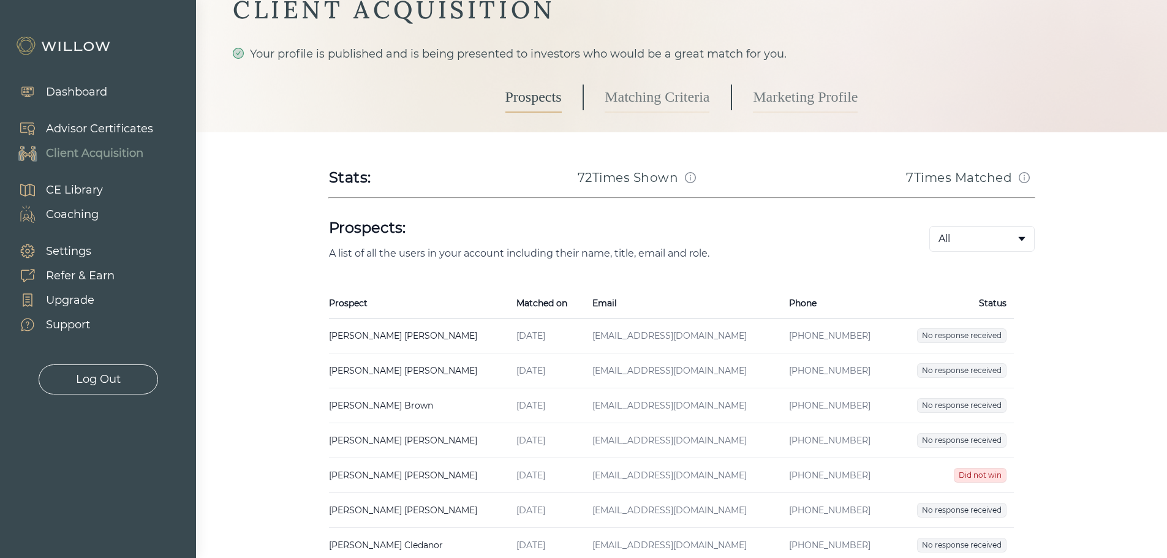
click at [355, 340] on td "[PERSON_NAME] Created on [DATE] Email [EMAIL_ADDRESS][DOMAIN_NAME] Phone [PHONE…" at bounding box center [419, 336] width 181 height 35
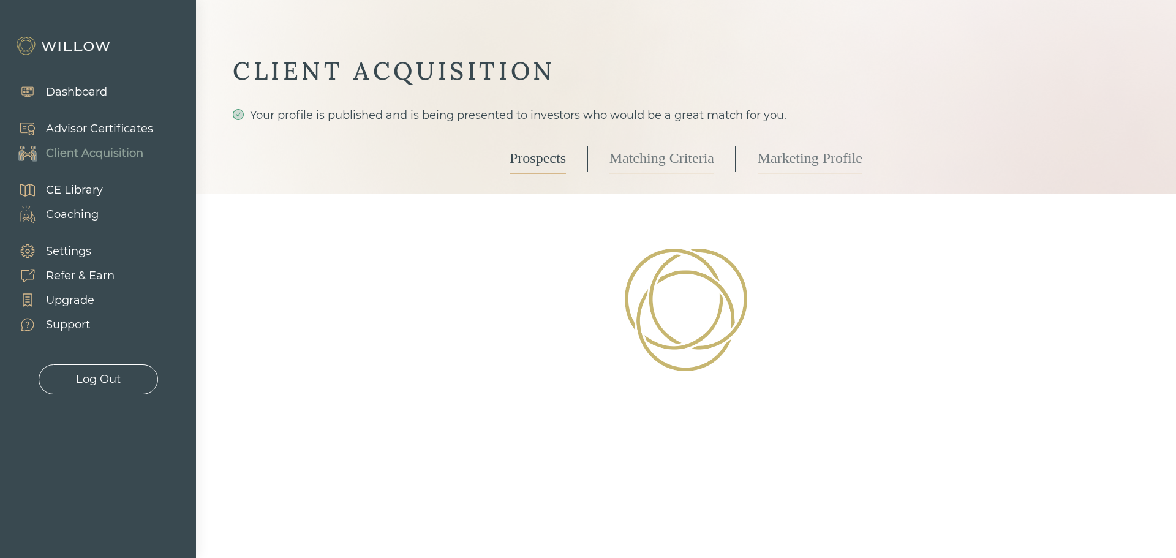
select select "2"
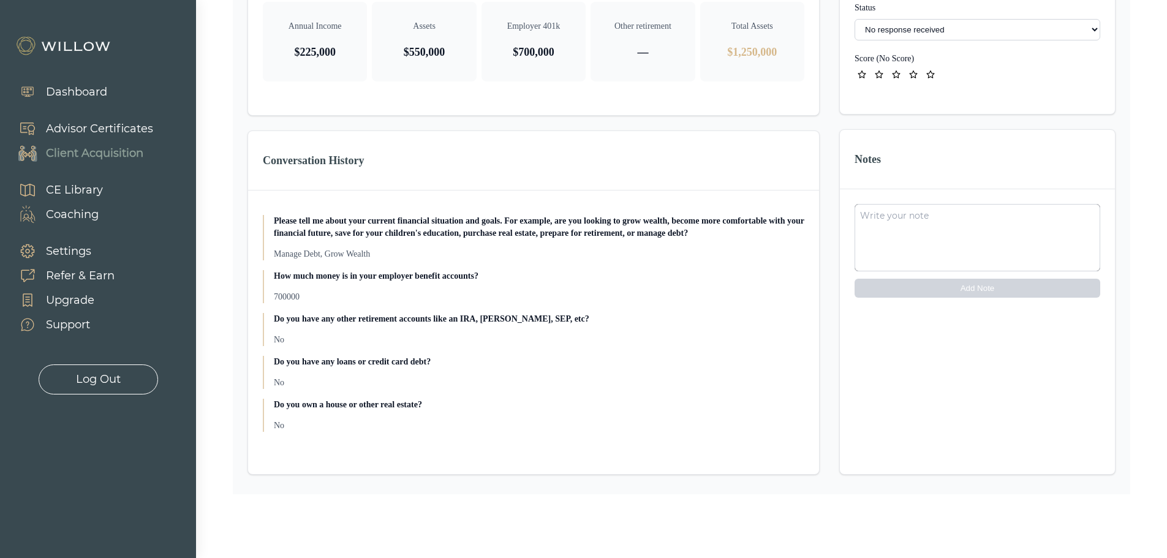
scroll to position [389, 0]
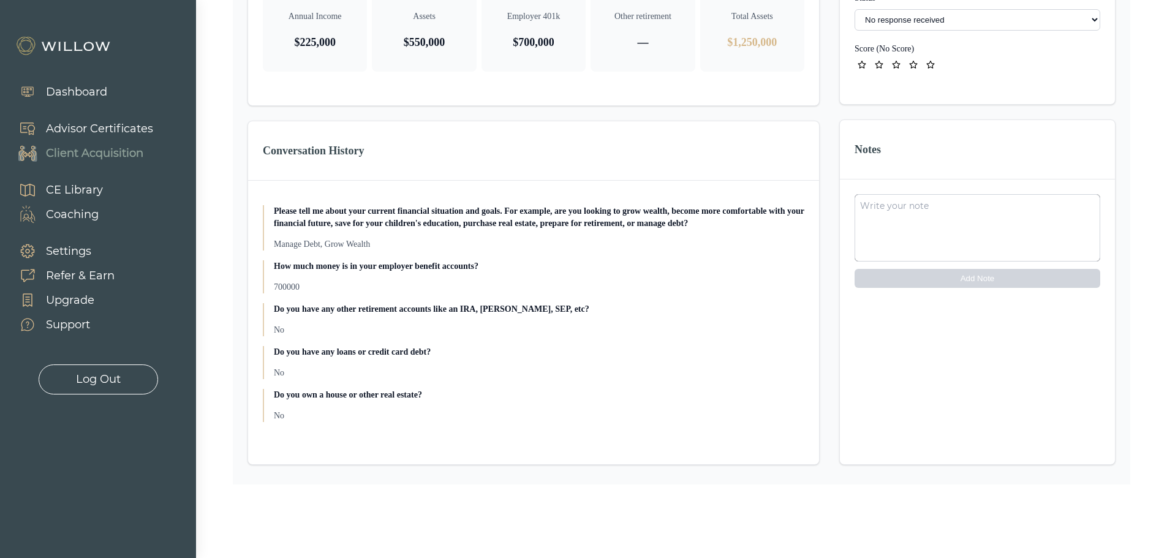
click at [292, 288] on p "700000" at bounding box center [539, 287] width 531 height 12
click at [290, 288] on p "700000" at bounding box center [539, 287] width 531 height 12
click at [297, 248] on p "Manage Debt, Grow Wealth" at bounding box center [539, 244] width 531 height 12
drag, startPoint x: 322, startPoint y: 244, endPoint x: 249, endPoint y: 238, distance: 72.5
click at [249, 238] on div "What do you need a partner for? Retirement Hi, could you tell me your first nam…" at bounding box center [533, 313] width 571 height 265
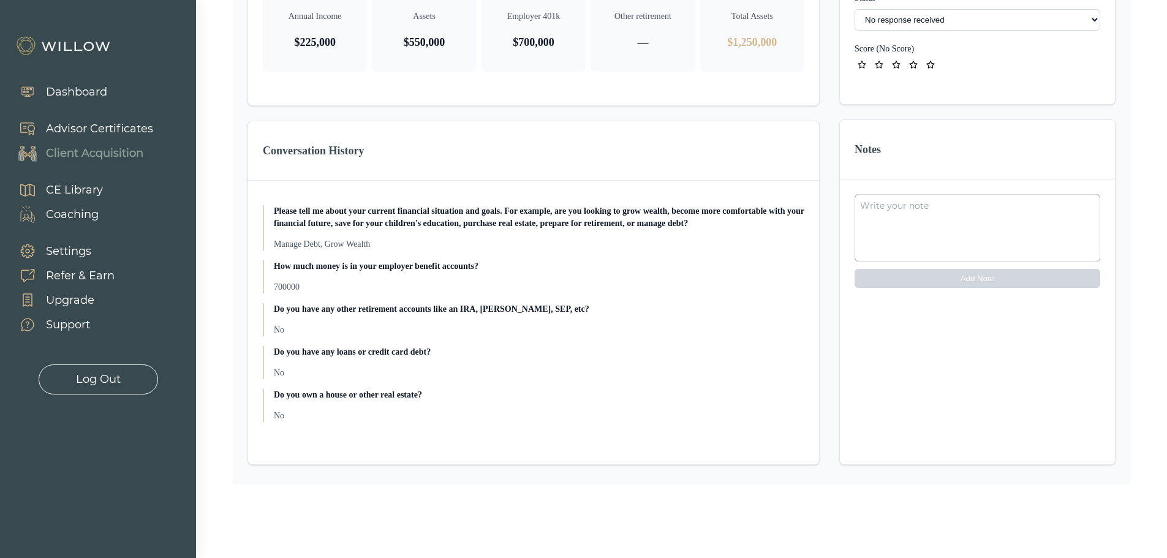
click at [281, 328] on p "No" at bounding box center [539, 330] width 531 height 12
drag, startPoint x: 390, startPoint y: 428, endPoint x: 869, endPoint y: 393, distance: 480.3
click at [341, 408] on div "What do you need a partner for? Retirement Hi, could you tell me your first nam…" at bounding box center [533, 313] width 571 height 265
click at [971, 386] on div at bounding box center [978, 371] width 246 height 157
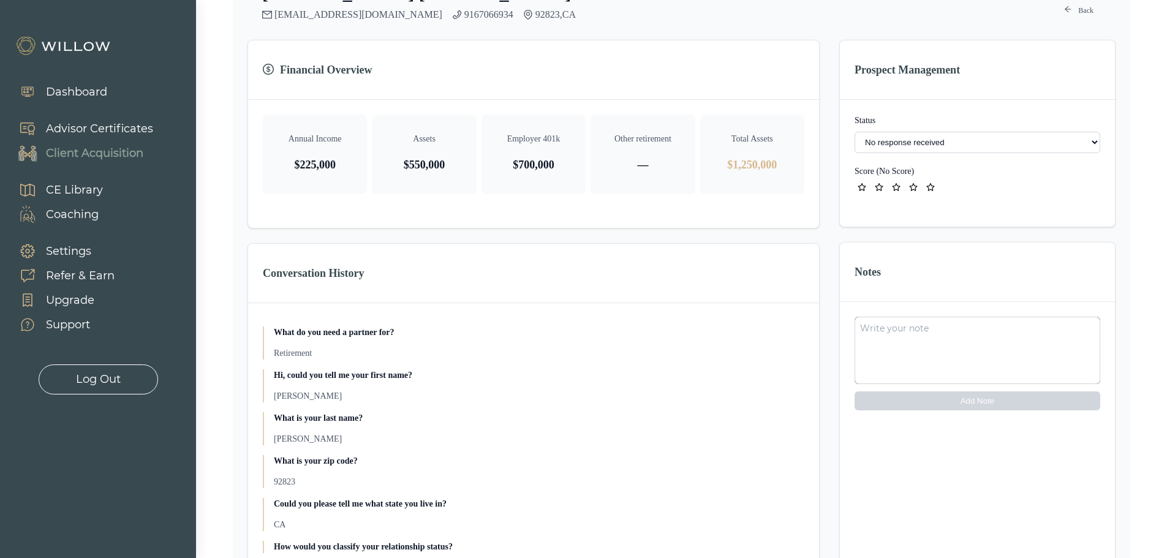
scroll to position [0, 0]
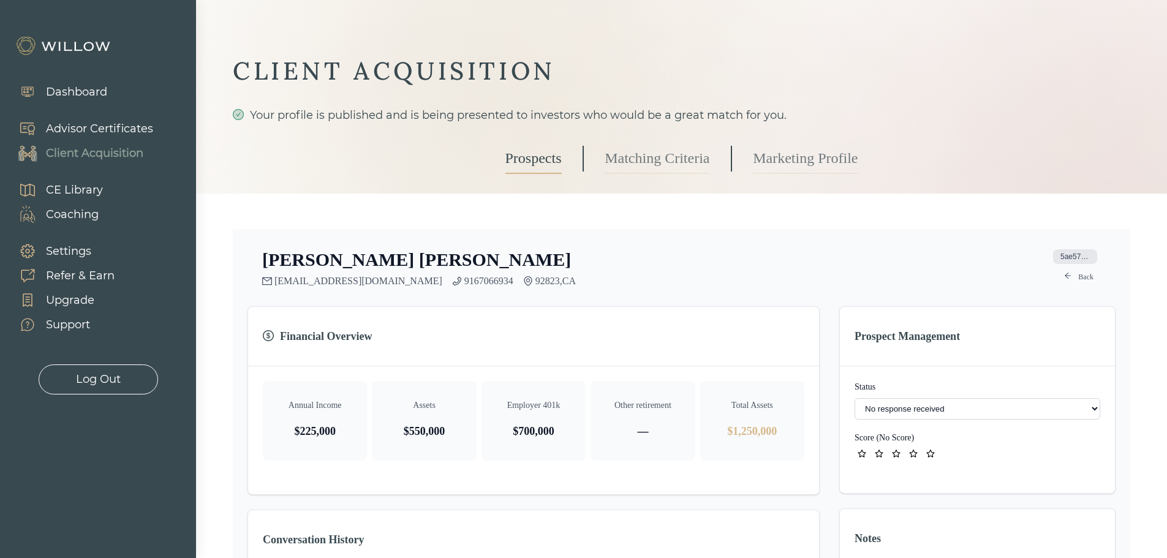
click at [673, 161] on link "Matching Criteria" at bounding box center [657, 158] width 105 height 31
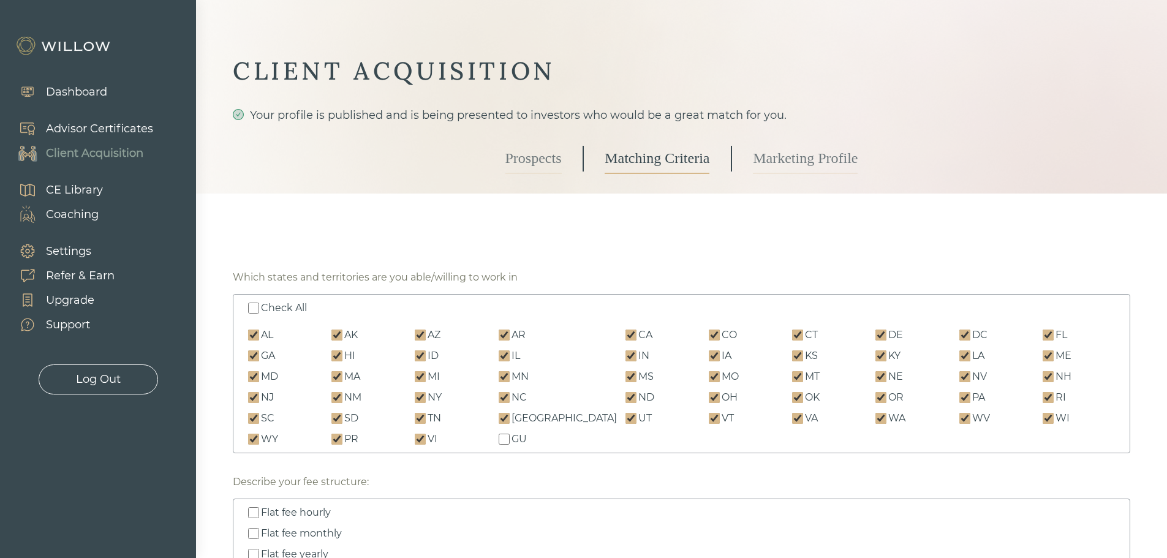
click at [543, 159] on link "Prospects" at bounding box center [533, 158] width 56 height 31
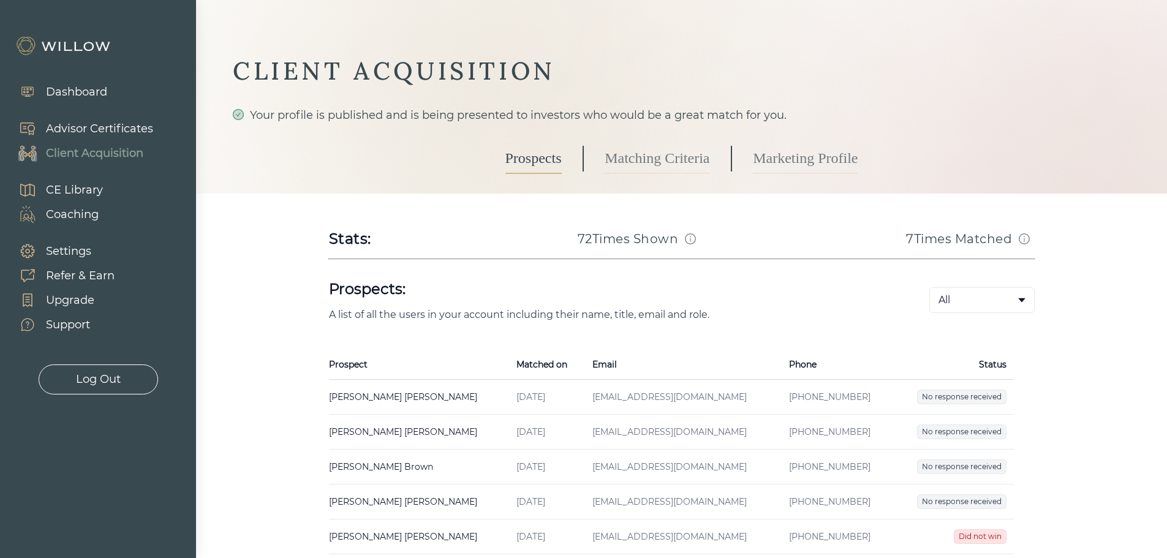
click at [329, 240] on div "Stats:" at bounding box center [350, 239] width 43 height 20
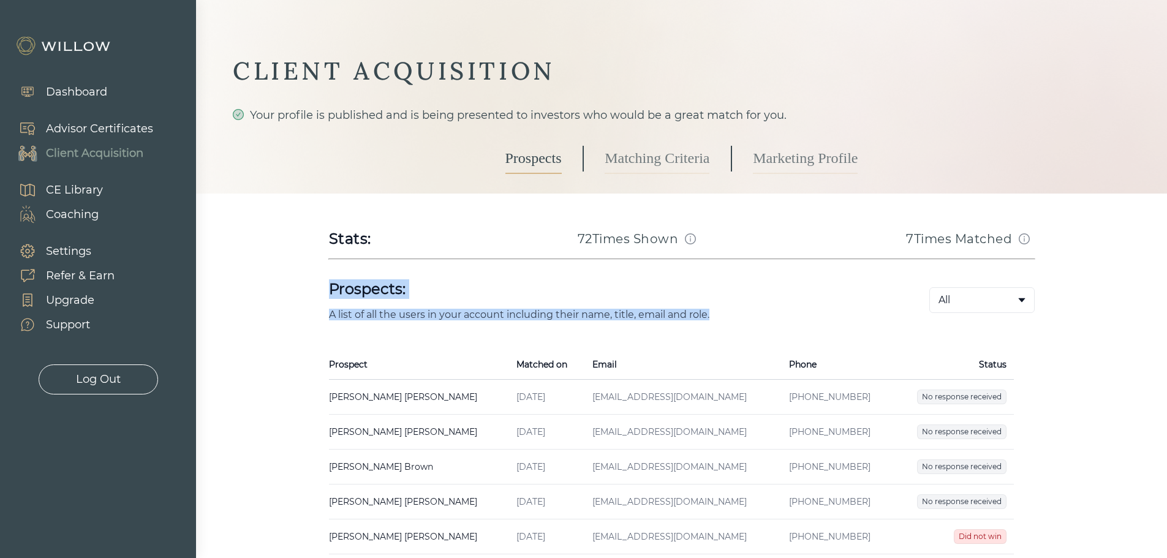
drag, startPoint x: 631, startPoint y: 298, endPoint x: 330, endPoint y: 298, distance: 300.8
click at [330, 298] on div "Prospects: A list of all the users in your account including their name, title,…" at bounding box center [609, 300] width 561 height 61
click at [330, 298] on h1 "Prospects:" at bounding box center [609, 289] width 561 height 20
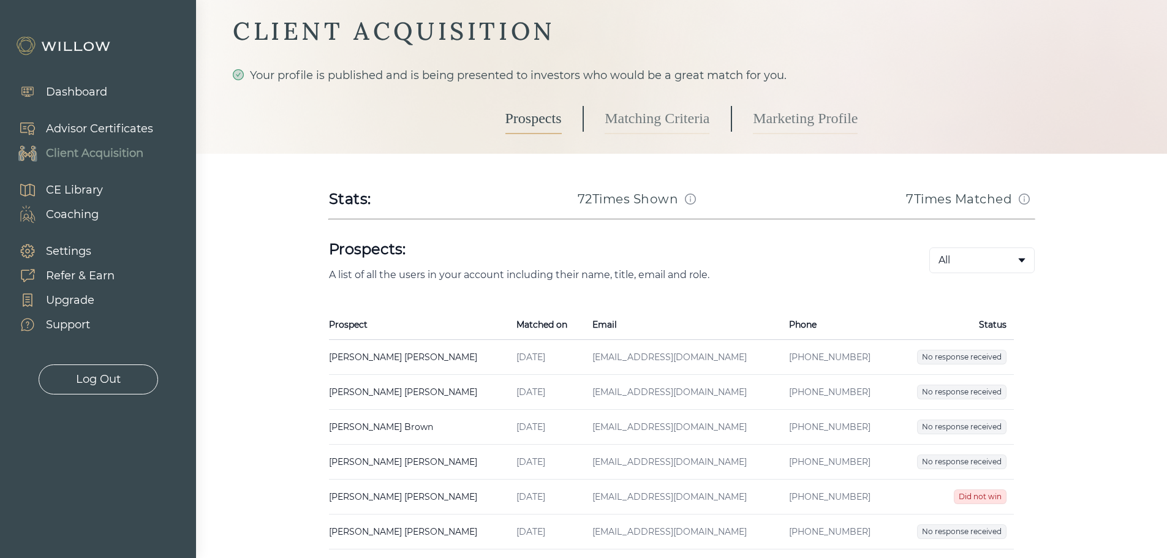
scroll to position [61, 0]
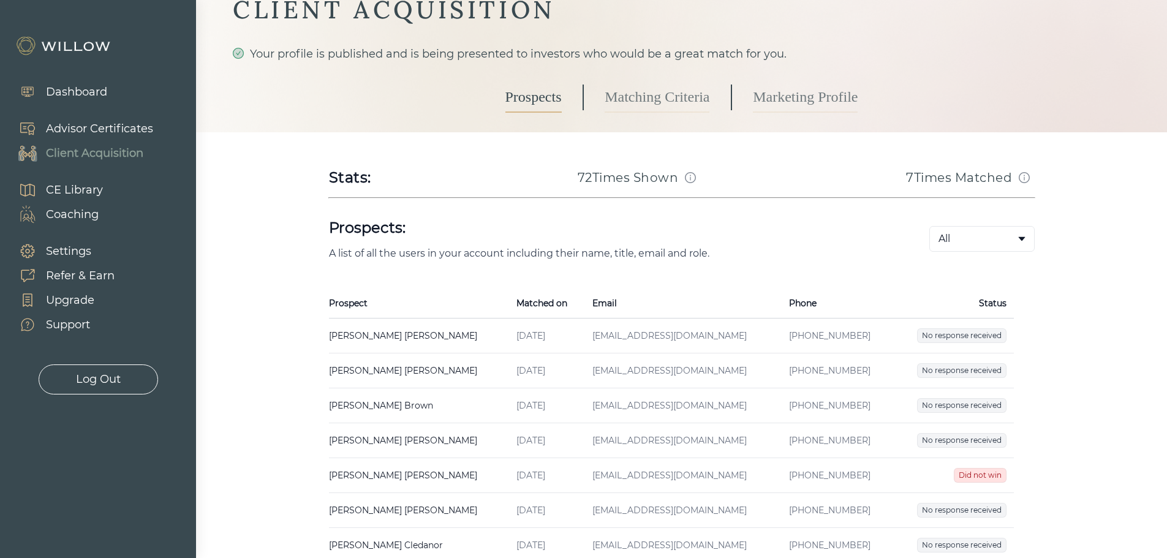
drag, startPoint x: 596, startPoint y: 253, endPoint x: 641, endPoint y: 249, distance: 44.9
click at [597, 253] on p "A list of all the users in your account including their name, title, email and …" at bounding box center [609, 253] width 561 height 12
click at [648, 248] on p "A list of all the users in your account including their name, title, email and …" at bounding box center [609, 253] width 561 height 12
click at [689, 247] on p "A list of all the users in your account including their name, title, email and …" at bounding box center [609, 253] width 561 height 12
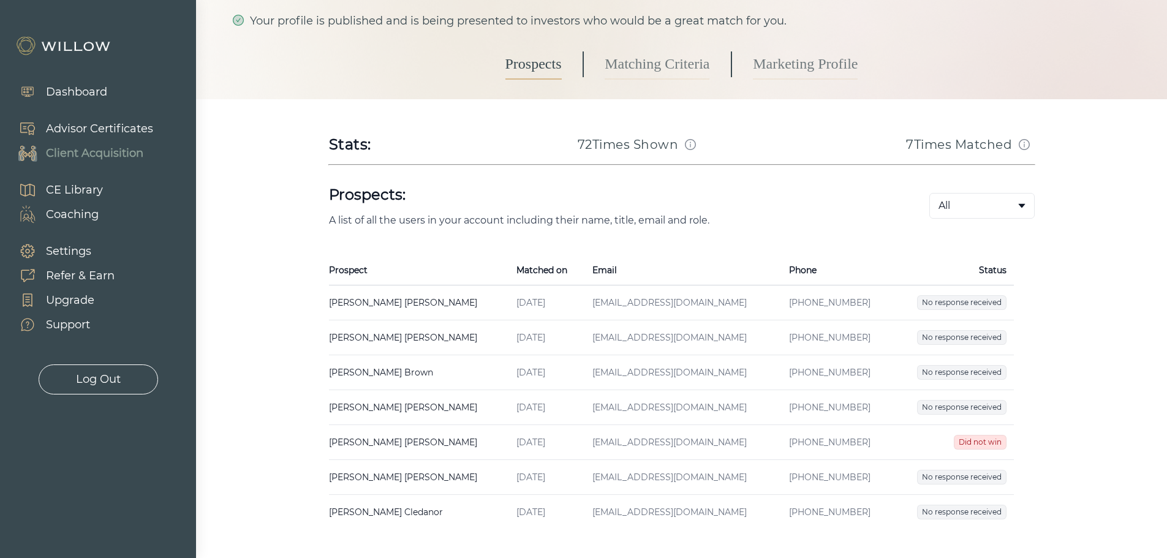
scroll to position [123, 0]
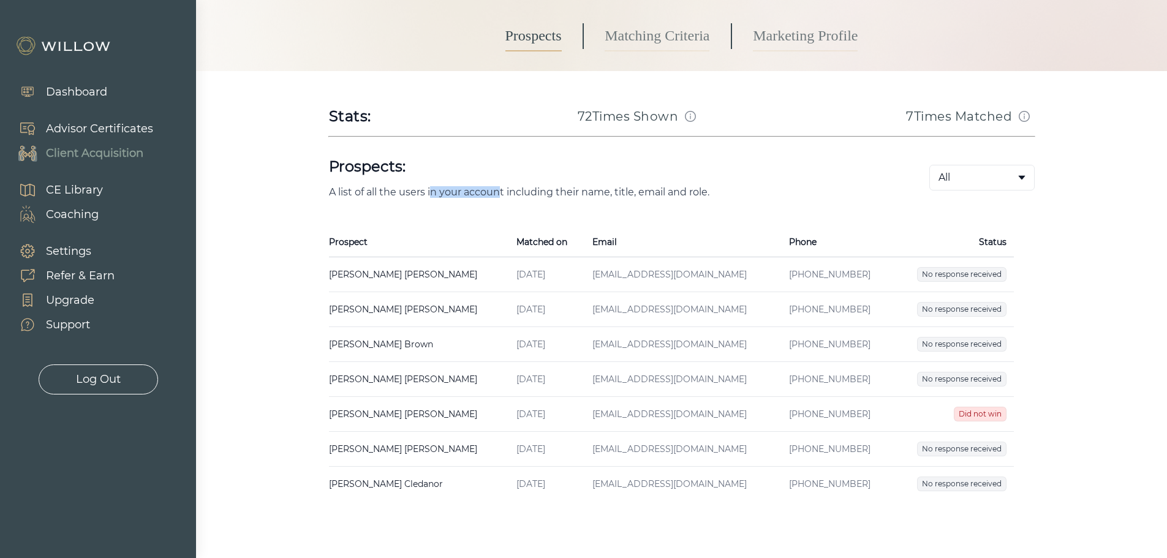
drag, startPoint x: 433, startPoint y: 194, endPoint x: 499, endPoint y: 191, distance: 65.6
click at [499, 191] on p "A list of all the users in your account including their name, title, email and …" at bounding box center [609, 192] width 561 height 12
click at [525, 189] on p "A list of all the users in your account including their name, title, email and …" at bounding box center [609, 192] width 561 height 12
drag, startPoint x: 525, startPoint y: 189, endPoint x: 719, endPoint y: 189, distance: 193.6
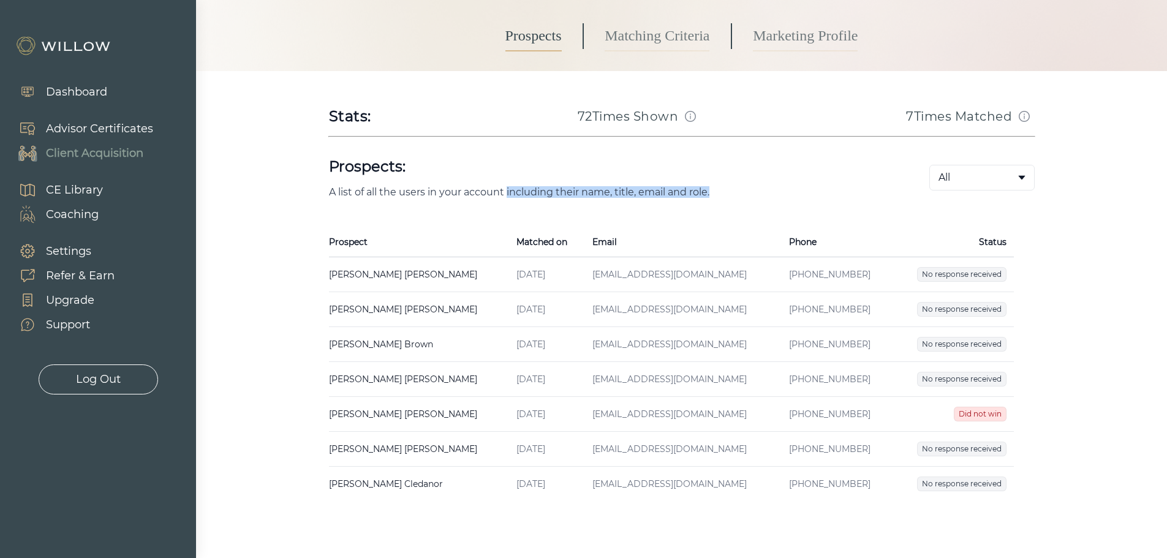
click at [719, 189] on p "A list of all the users in your account including their name, title, email and …" at bounding box center [609, 192] width 561 height 12
